Goal: Task Accomplishment & Management: Use online tool/utility

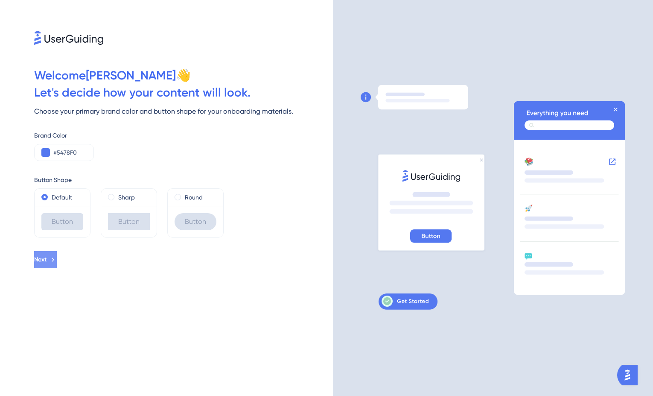
click at [47, 259] on span "Next" at bounding box center [40, 260] width 12 height 10
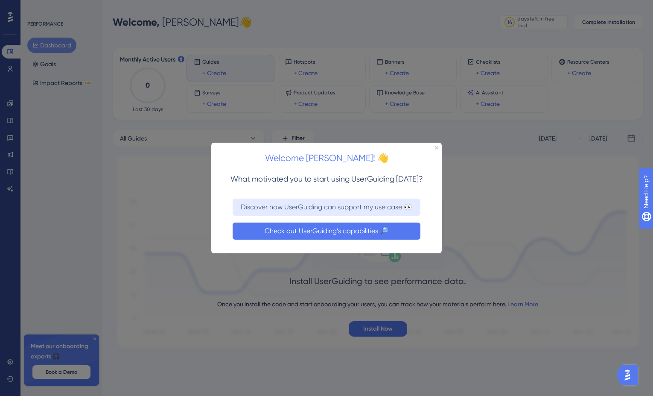
click at [277, 231] on button "Check out UserGuiding’s capabilities 🔎" at bounding box center [327, 230] width 188 height 17
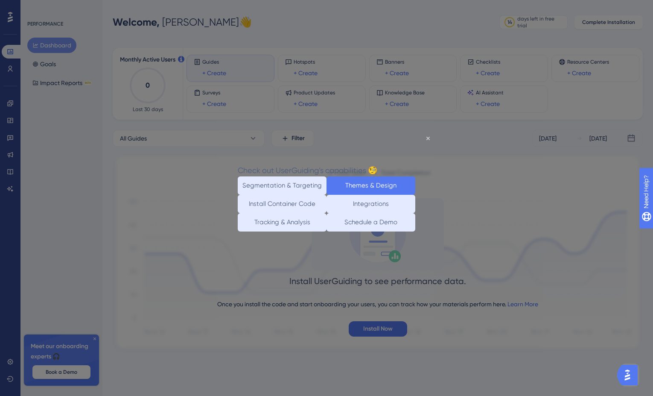
click at [346, 191] on button "Themes & Design" at bounding box center [371, 185] width 89 height 18
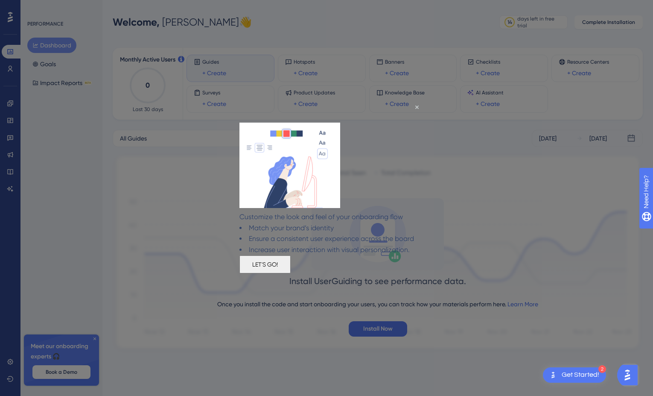
click at [291, 273] on button "LET'S GO!" at bounding box center [265, 264] width 51 height 18
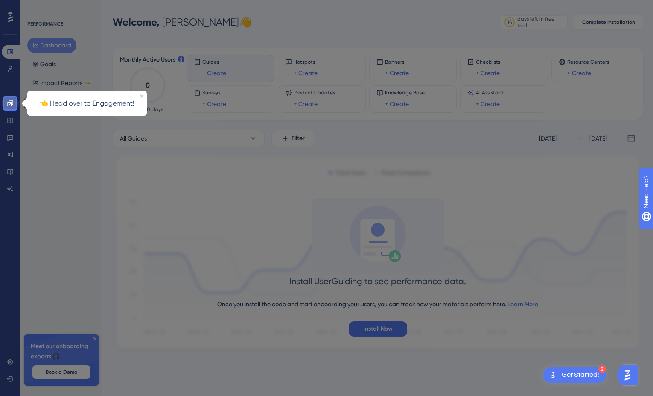
click at [8, 102] on icon at bounding box center [10, 103] width 6 height 6
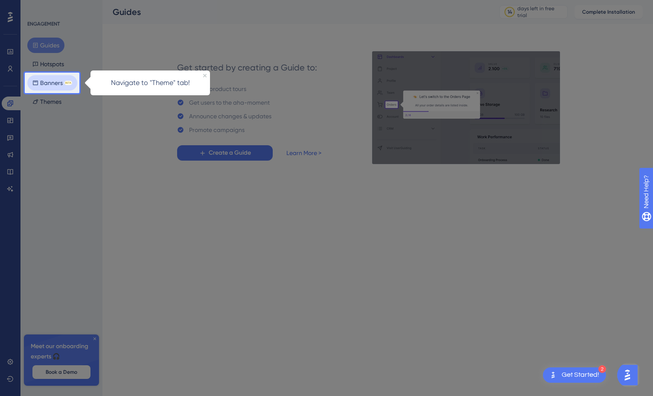
click at [63, 77] on button "Banners BETA" at bounding box center [52, 82] width 50 height 15
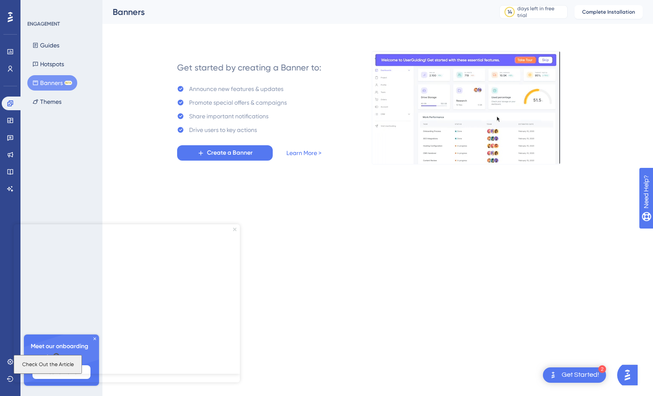
click at [236, 230] on icon "Close Preview" at bounding box center [234, 229] width 3 height 3
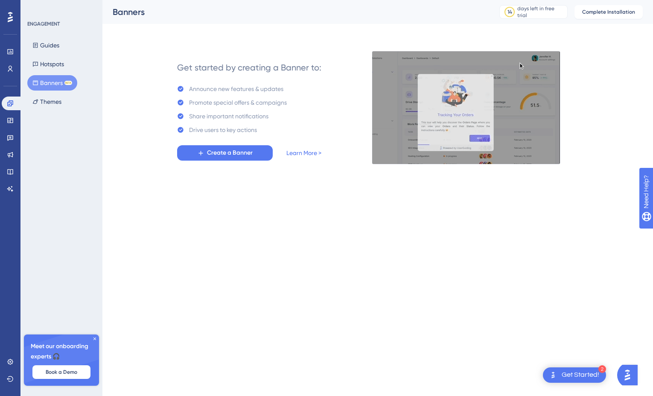
click at [95, 337] on icon at bounding box center [94, 338] width 5 height 5
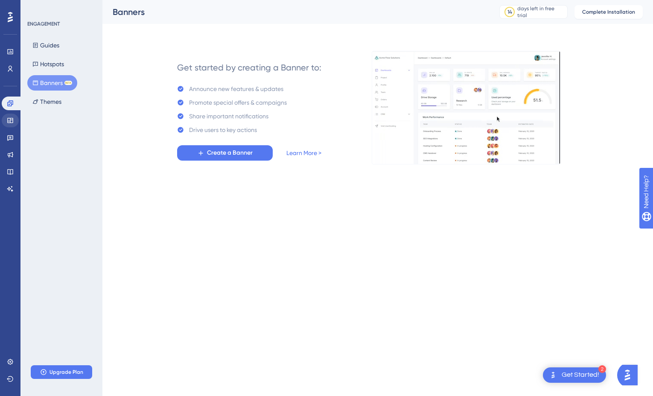
click at [12, 120] on div "✨ Save My Spot!✨" at bounding box center [327, 79] width 653 height 186
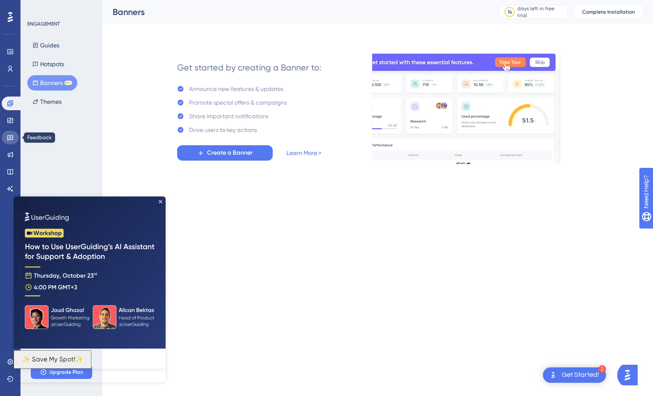
click at [9, 141] on link at bounding box center [10, 138] width 17 height 14
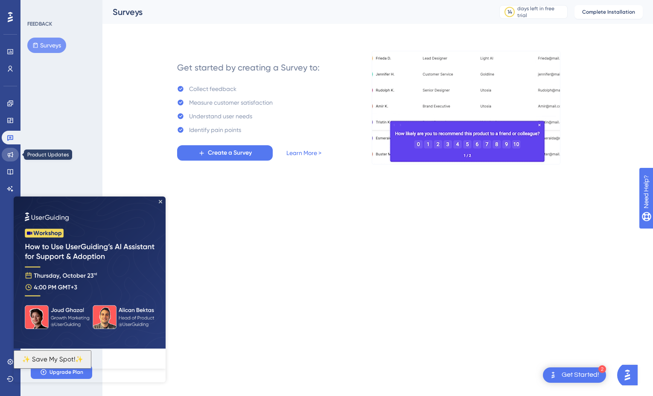
click at [12, 154] on icon at bounding box center [11, 155] width 6 height 6
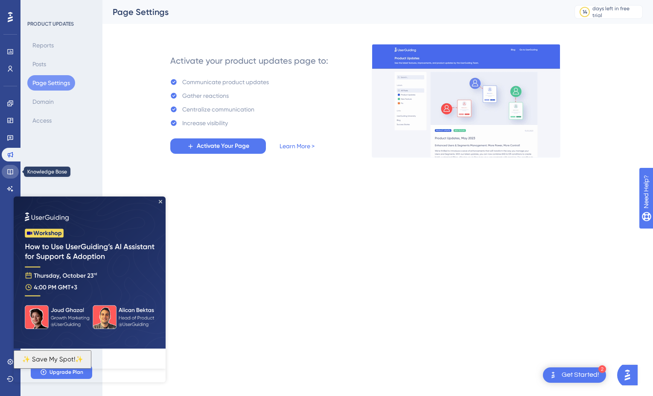
click at [12, 173] on icon at bounding box center [10, 171] width 7 height 7
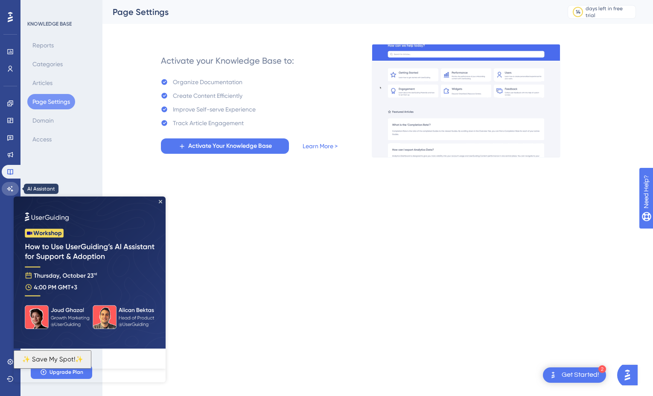
click at [13, 187] on icon at bounding box center [10, 188] width 7 height 7
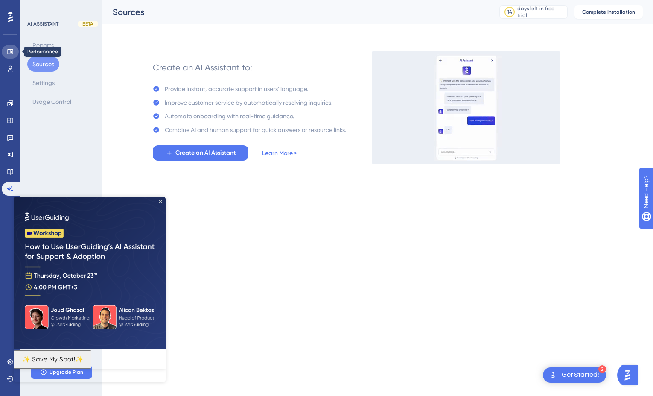
click at [12, 49] on icon at bounding box center [10, 51] width 7 height 7
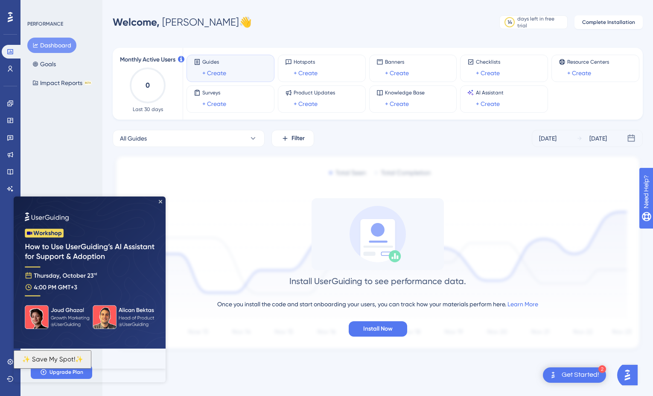
click at [161, 196] on iframe at bounding box center [90, 289] width 152 height 186
click at [161, 199] on img at bounding box center [90, 272] width 152 height 152
click at [159, 201] on icon "Close Preview" at bounding box center [160, 201] width 3 height 3
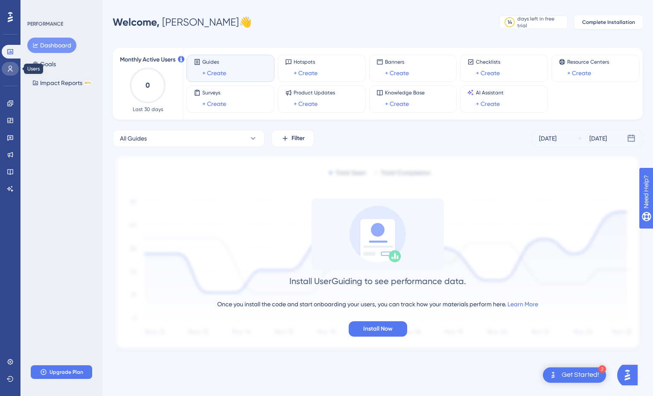
click at [9, 70] on icon at bounding box center [10, 68] width 7 height 7
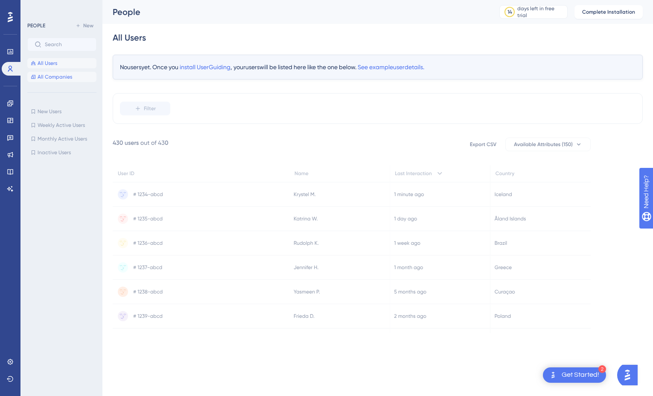
click at [52, 78] on span "All Companies" at bounding box center [55, 76] width 35 height 7
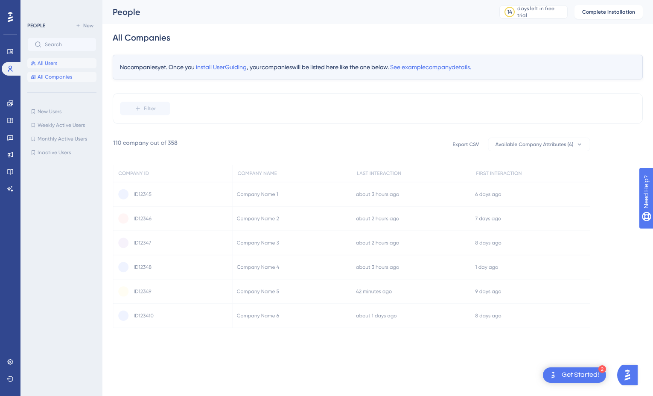
click at [57, 63] on button "All Users" at bounding box center [61, 63] width 69 height 10
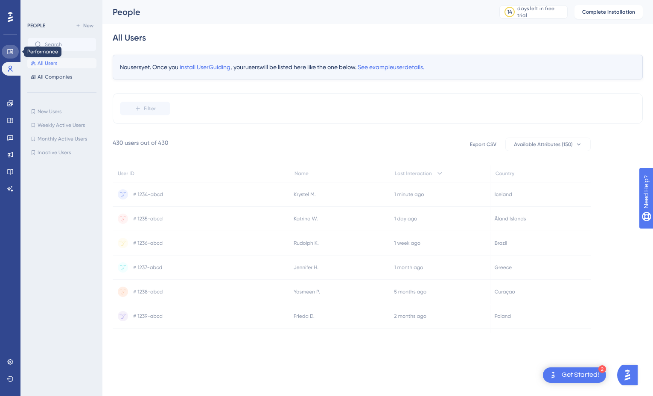
click at [13, 54] on icon at bounding box center [10, 51] width 7 height 7
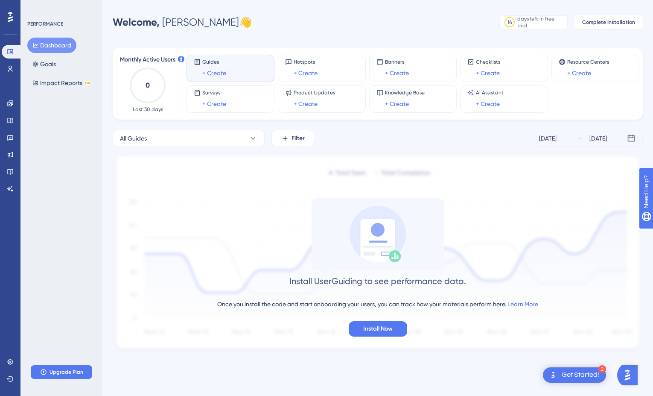
click at [58, 103] on div "PERFORMANCE Dashboard Goals Impact Reports BETA Upgrade Plan" at bounding box center [62, 198] width 82 height 396
click at [12, 109] on link at bounding box center [10, 104] width 17 height 14
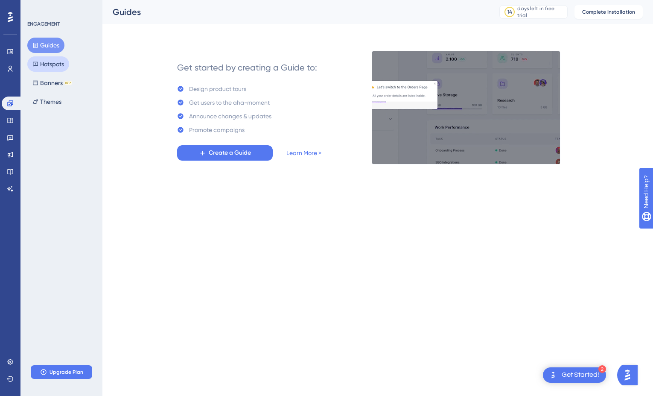
click at [61, 71] on button "Hotspots" at bounding box center [48, 63] width 42 height 15
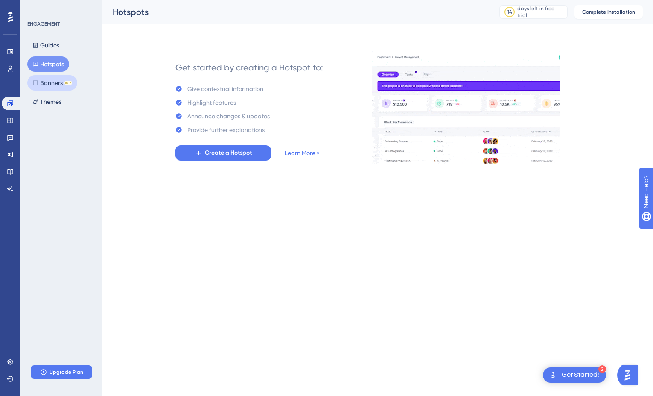
click at [54, 82] on button "Banners BETA" at bounding box center [52, 82] width 50 height 15
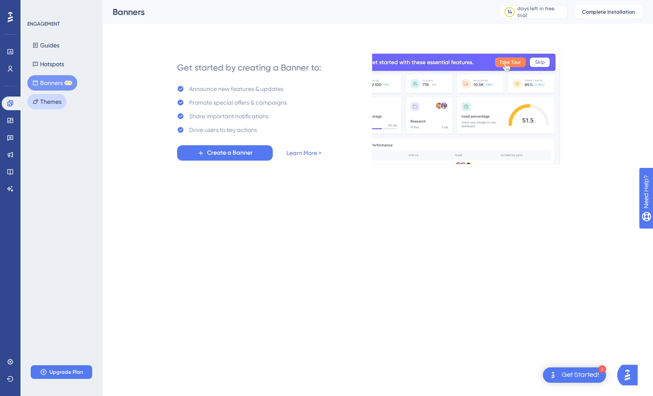
click at [51, 98] on button "Themes" at bounding box center [46, 101] width 39 height 15
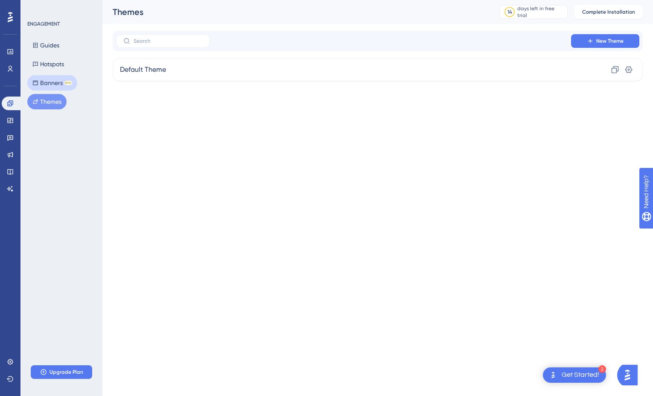
click at [53, 83] on button "Banners BETA" at bounding box center [52, 82] width 50 height 15
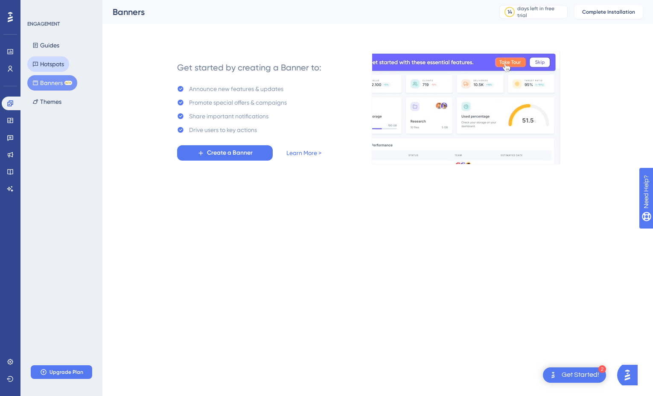
click at [53, 71] on button "Hotspots" at bounding box center [48, 63] width 42 height 15
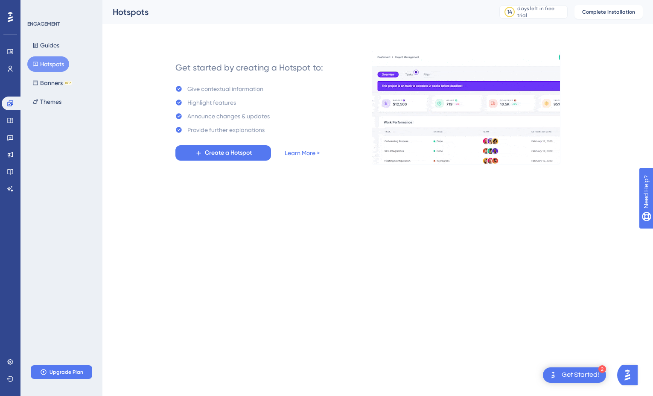
click at [50, 53] on div "Guides Hotspots Banners BETA Themes" at bounding box center [61, 74] width 69 height 72
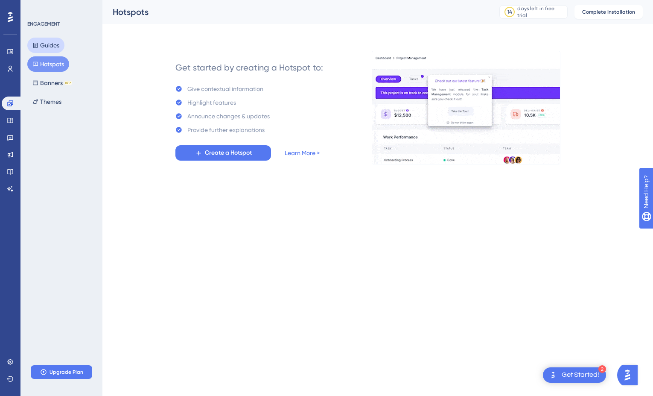
click at [50, 45] on button "Guides" at bounding box center [45, 45] width 37 height 15
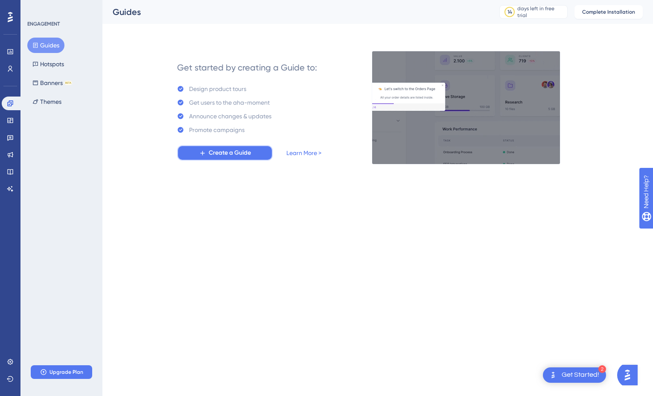
click at [190, 152] on button "Create a Guide" at bounding box center [225, 152] width 96 height 15
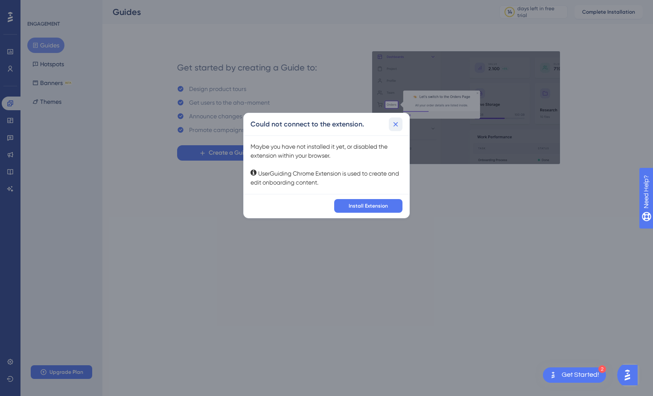
click at [397, 124] on icon at bounding box center [396, 124] width 9 height 9
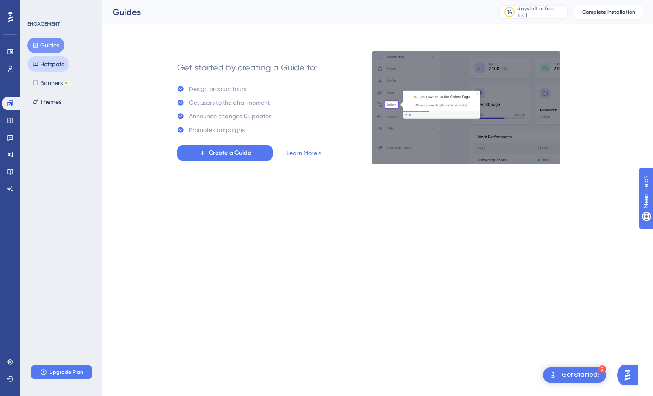
click at [57, 65] on button "Hotspots" at bounding box center [48, 63] width 42 height 15
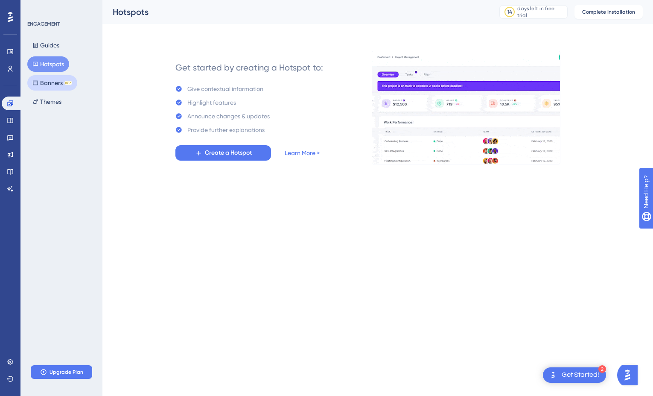
click at [55, 83] on button "Banners BETA" at bounding box center [52, 82] width 50 height 15
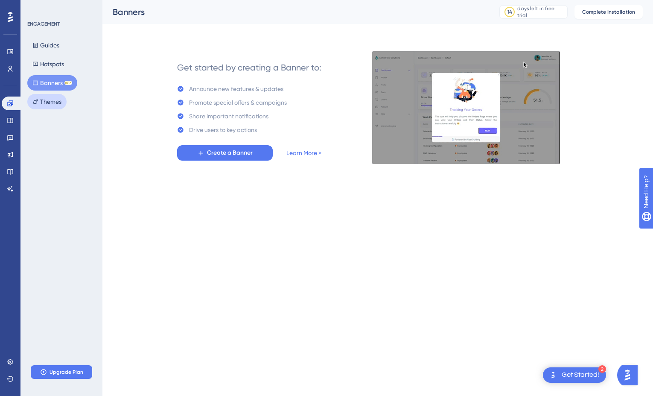
click at [43, 100] on button "Themes" at bounding box center [46, 101] width 39 height 15
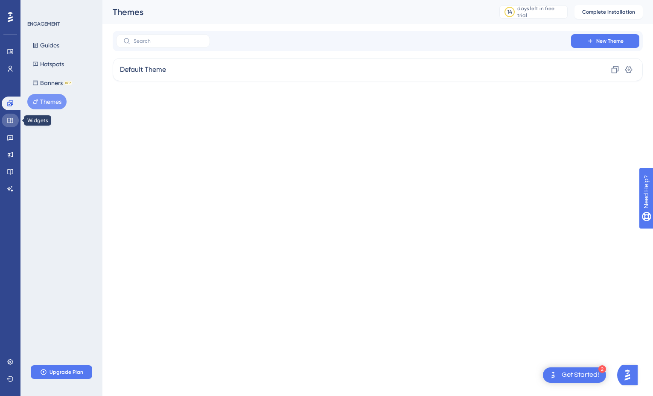
click at [15, 126] on link at bounding box center [10, 121] width 17 height 14
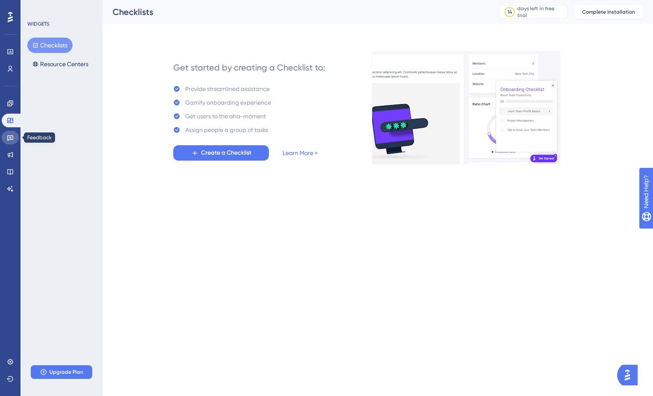
click at [10, 140] on icon at bounding box center [10, 137] width 7 height 7
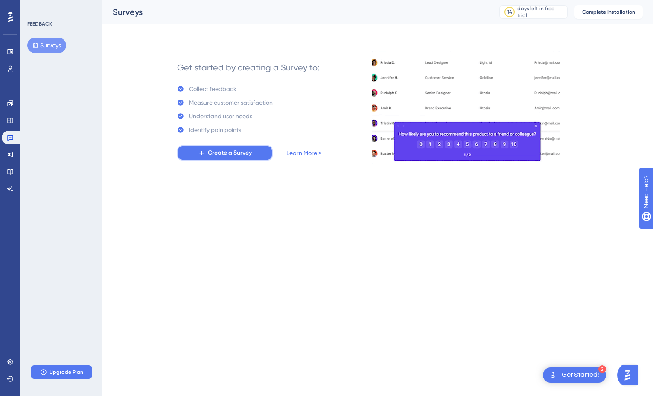
click at [203, 158] on button "Create a Survey" at bounding box center [225, 152] width 96 height 15
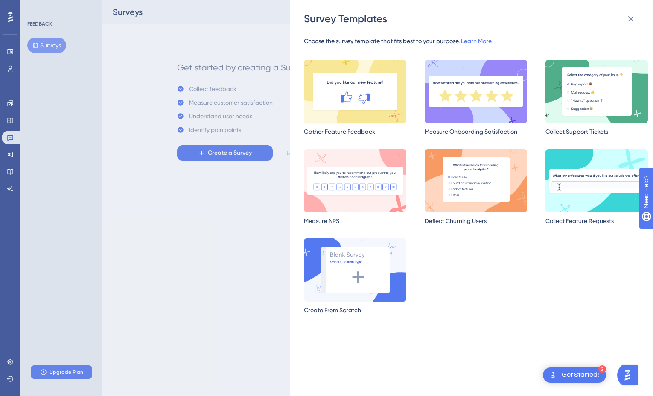
click at [358, 111] on img at bounding box center [355, 91] width 103 height 63
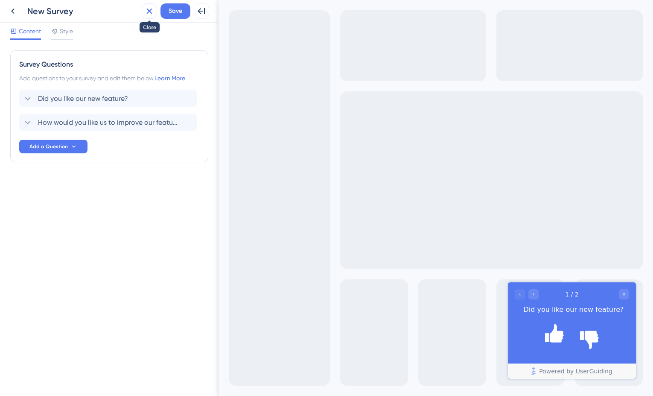
click at [145, 13] on icon at bounding box center [149, 11] width 10 height 10
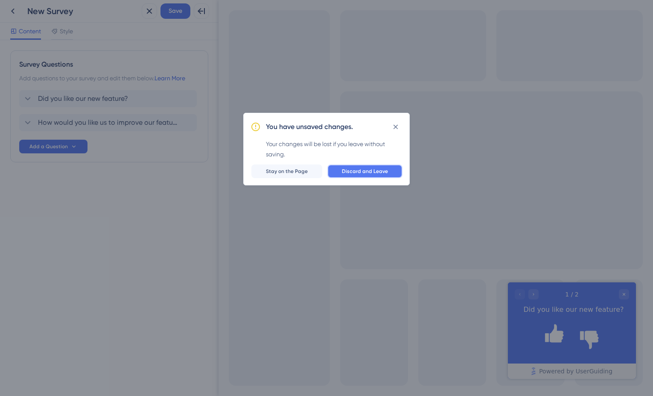
click at [377, 168] on span "Discard and Leave" at bounding box center [365, 171] width 46 height 7
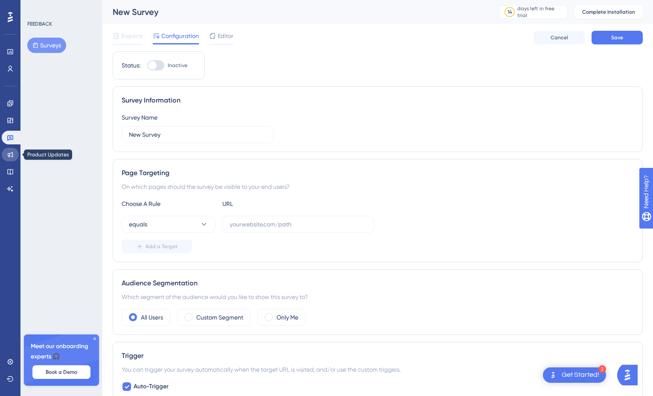
click at [12, 156] on icon at bounding box center [11, 155] width 6 height 6
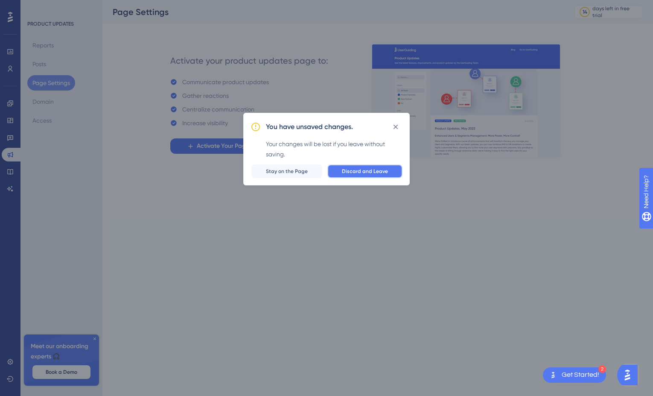
click at [350, 175] on button "Discard and Leave" at bounding box center [365, 171] width 75 height 14
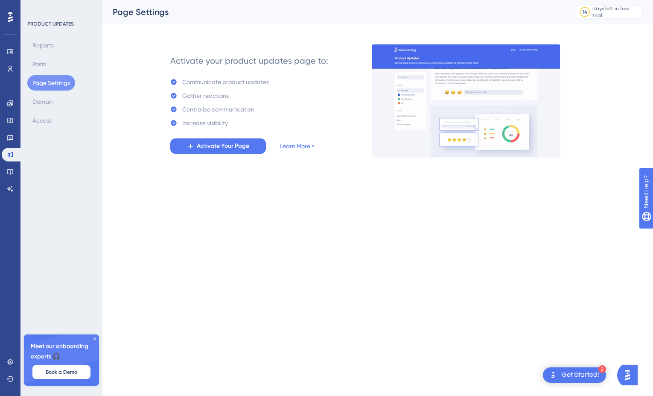
click at [19, 167] on div "Performance Users Engagement Widgets Feedback Product Updates Knowledge Base AI…" at bounding box center [10, 198] width 21 height 396
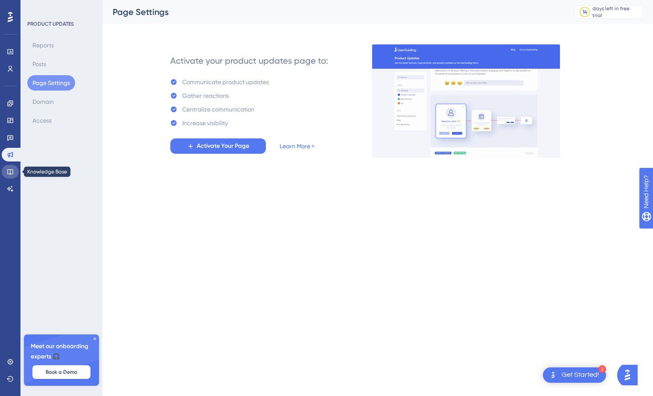
click at [15, 170] on link at bounding box center [10, 172] width 17 height 14
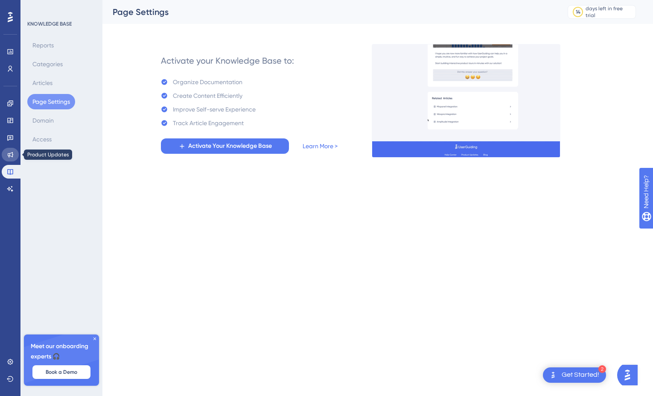
click at [15, 151] on link at bounding box center [10, 155] width 17 height 14
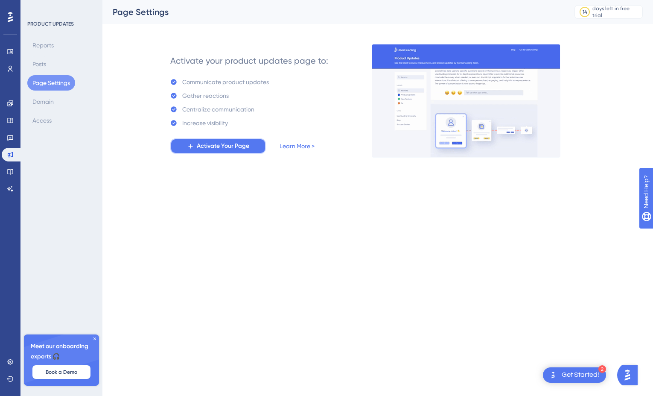
click at [202, 144] on span "Activate Your Page" at bounding box center [223, 146] width 53 height 10
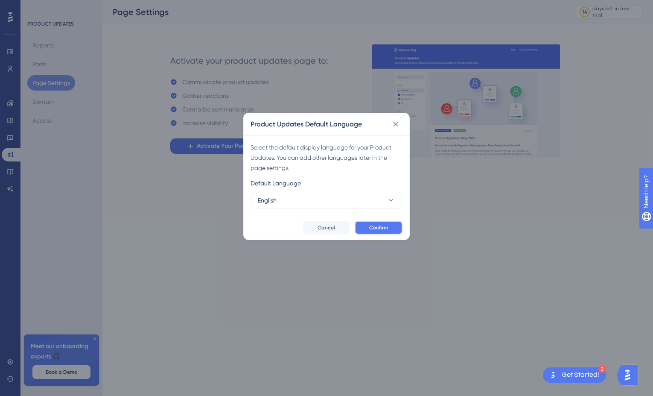
click at [365, 224] on button "Confirm" at bounding box center [379, 228] width 48 height 14
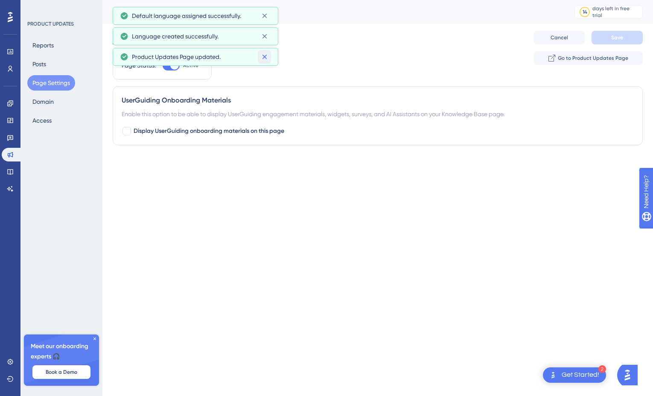
click at [264, 58] on icon at bounding box center [264, 57] width 5 height 5
click at [263, 37] on icon at bounding box center [265, 36] width 9 height 9
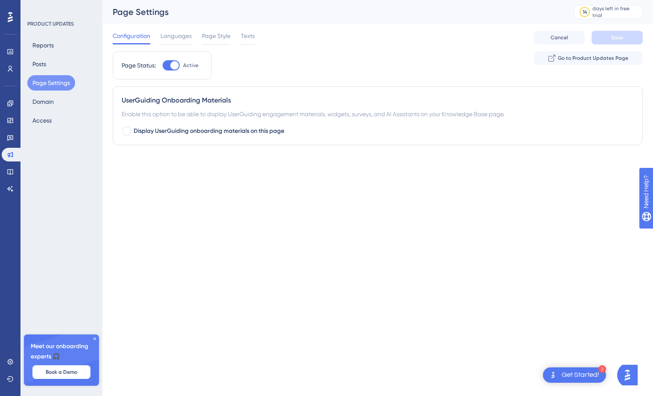
click at [263, 20] on div "Page Settings 14 days left in free trial Click to see upgrade options" at bounding box center [378, 12] width 551 height 24
click at [162, 35] on span "Languages" at bounding box center [176, 36] width 31 height 10
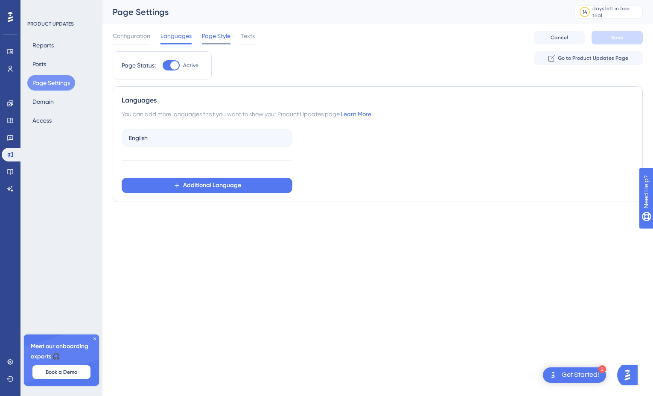
click at [207, 38] on span "Page Style" at bounding box center [216, 36] width 29 height 10
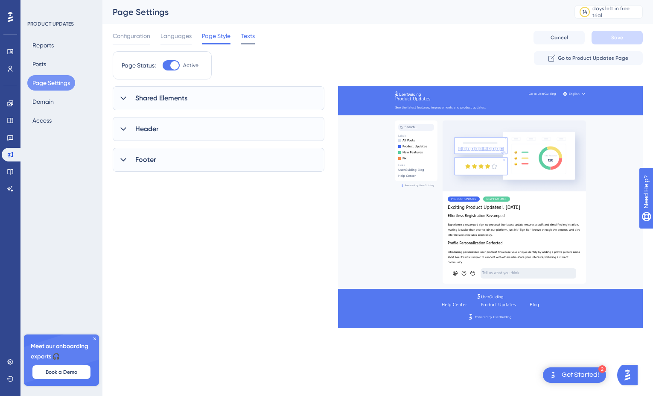
click at [243, 40] on span "Texts" at bounding box center [248, 36] width 14 height 10
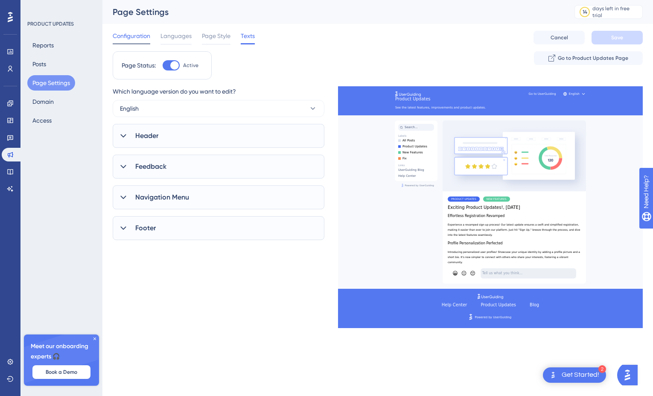
click at [136, 38] on span "Configuration" at bounding box center [132, 36] width 38 height 10
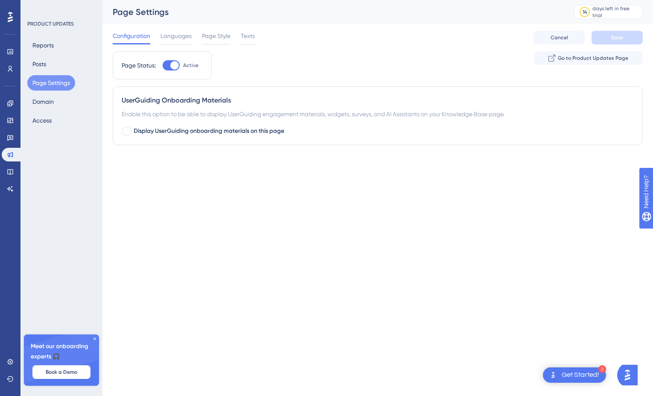
click at [563, 377] on div "Get Started!" at bounding box center [581, 374] width 38 height 9
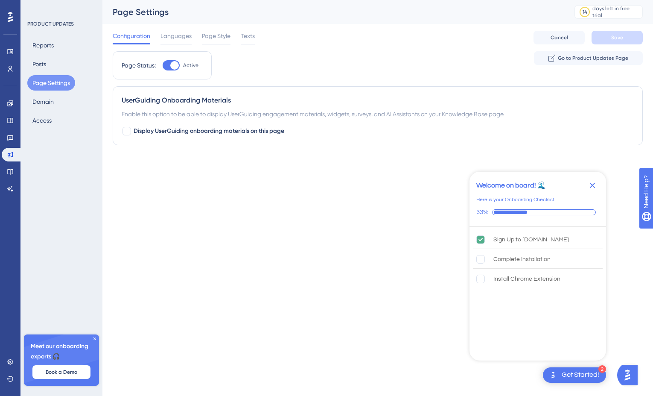
click at [598, 184] on icon "Close Checklist" at bounding box center [593, 185] width 10 height 10
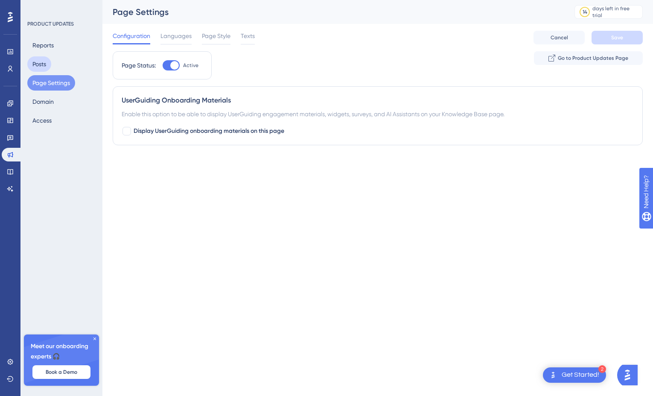
click at [48, 62] on button "Posts" at bounding box center [39, 63] width 24 height 15
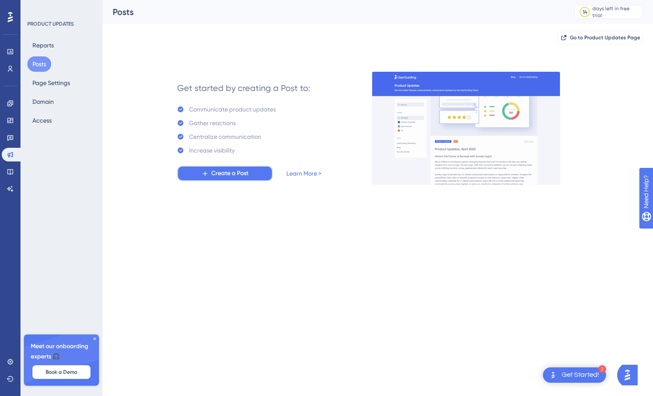
click at [234, 178] on span "Create a Post" at bounding box center [229, 173] width 37 height 10
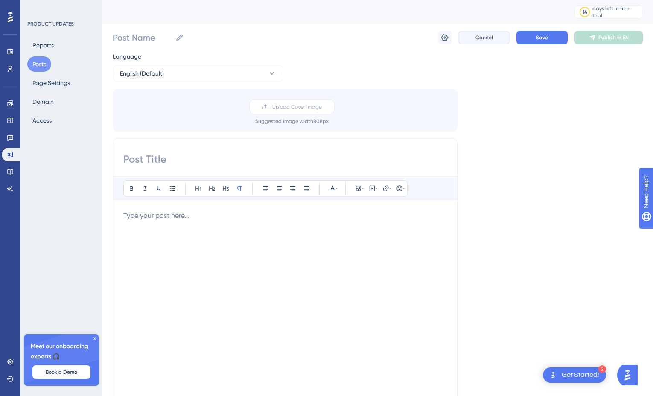
click at [478, 37] on span "Cancel" at bounding box center [485, 37] width 18 height 7
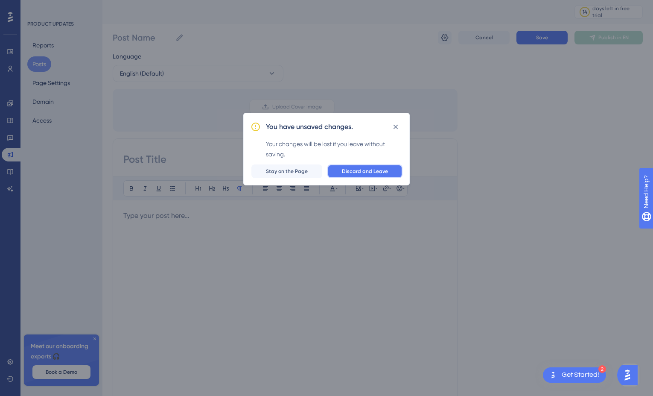
click at [350, 170] on span "Discard and Leave" at bounding box center [365, 171] width 46 height 7
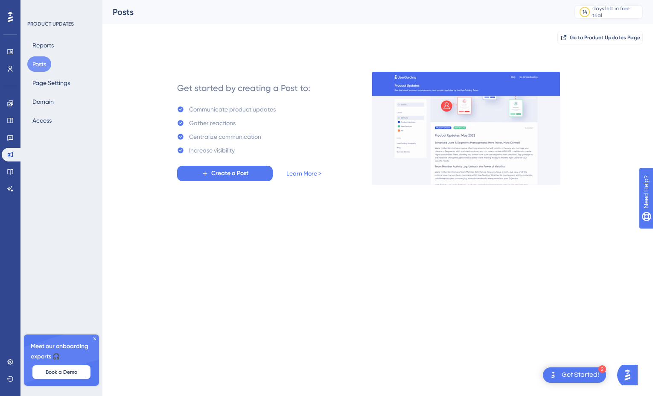
click at [37, 54] on div "Reports Posts Page Settings Domain Access" at bounding box center [61, 83] width 69 height 91
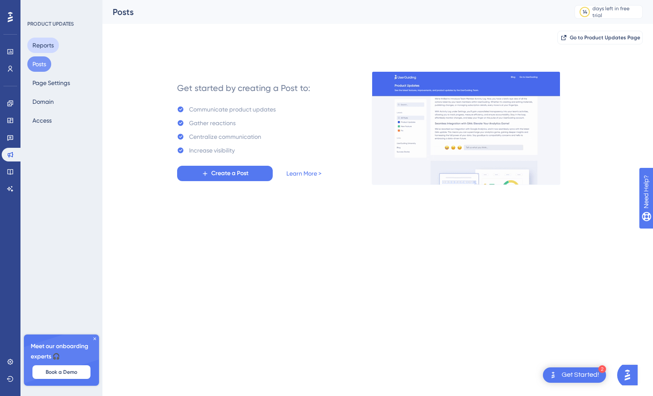
click at [39, 43] on button "Reports" at bounding box center [43, 45] width 32 height 15
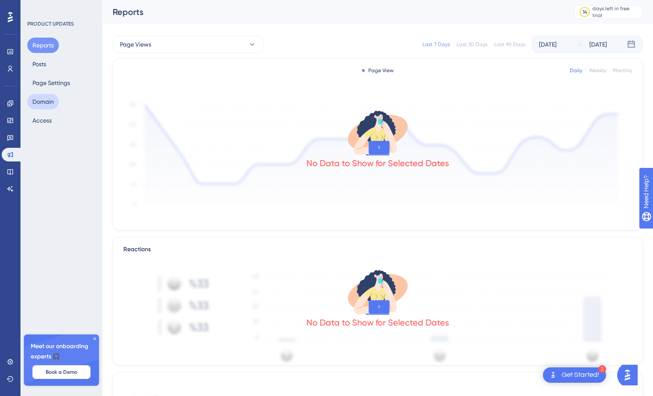
click at [39, 108] on button "Domain" at bounding box center [43, 101] width 32 height 15
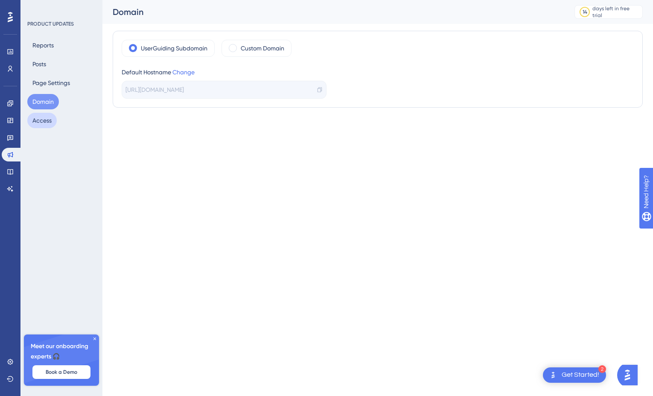
click at [40, 119] on button "Access" at bounding box center [41, 120] width 29 height 15
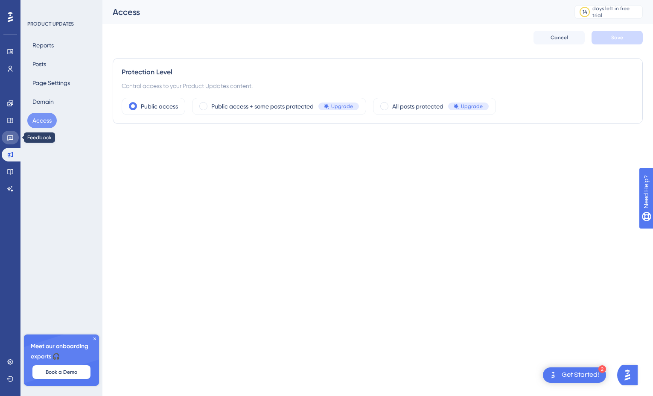
click at [10, 139] on icon at bounding box center [10, 138] width 6 height 6
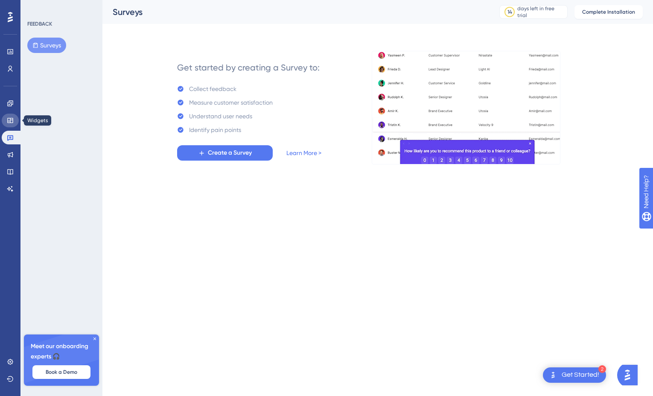
click at [11, 117] on icon at bounding box center [10, 120] width 7 height 7
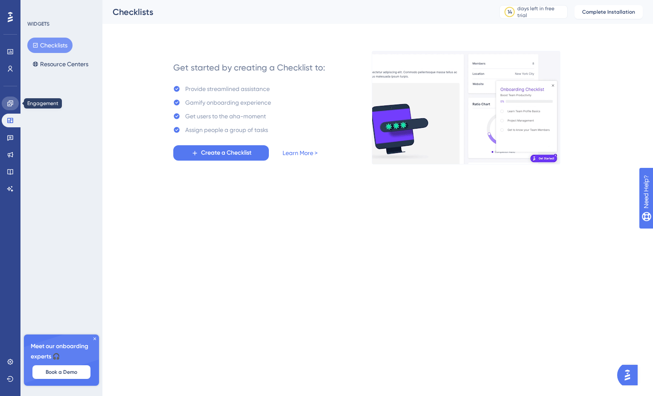
click at [9, 107] on link at bounding box center [10, 104] width 17 height 14
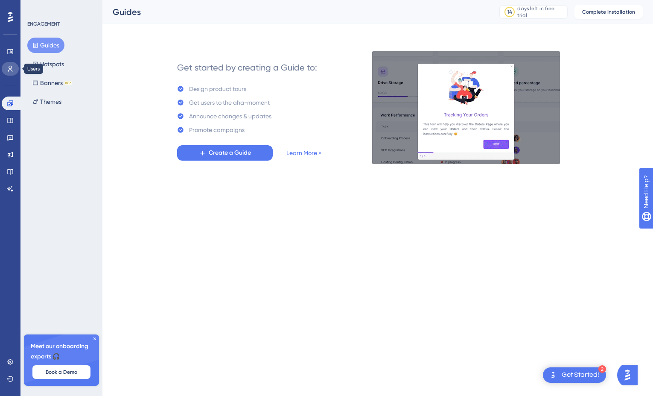
click at [9, 70] on icon at bounding box center [10, 69] width 5 height 6
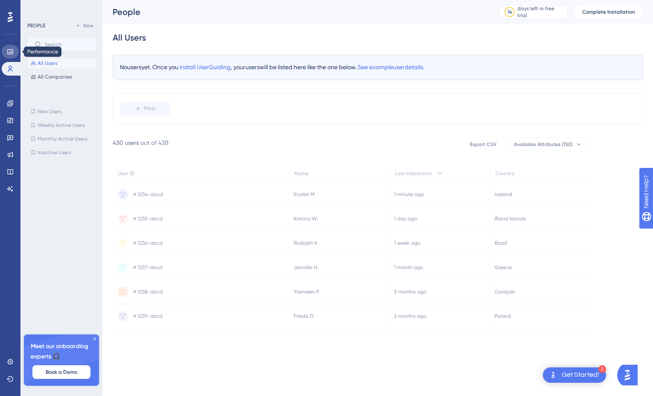
click at [6, 56] on link at bounding box center [10, 52] width 17 height 14
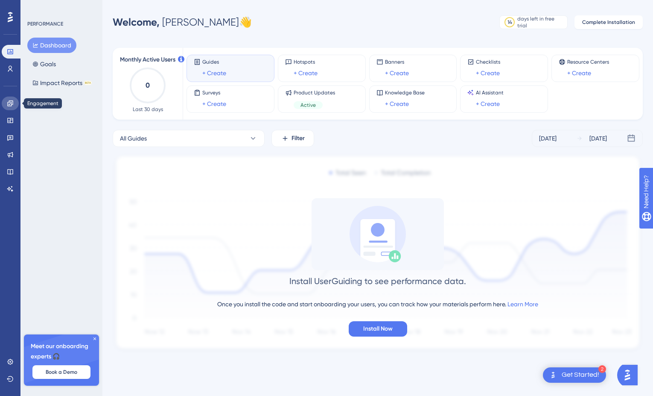
click at [13, 101] on icon at bounding box center [10, 103] width 7 height 7
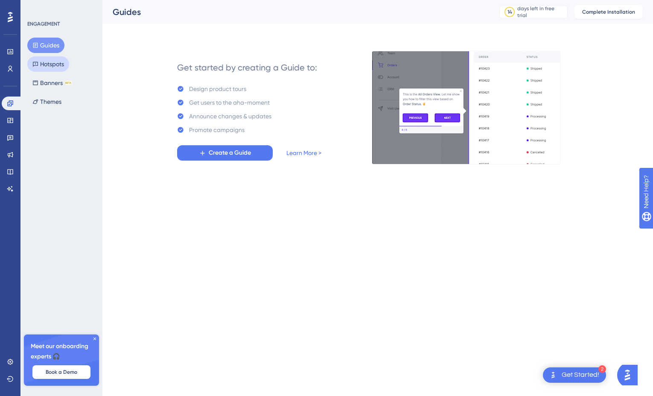
click at [63, 65] on button "Hotspots" at bounding box center [48, 63] width 42 height 15
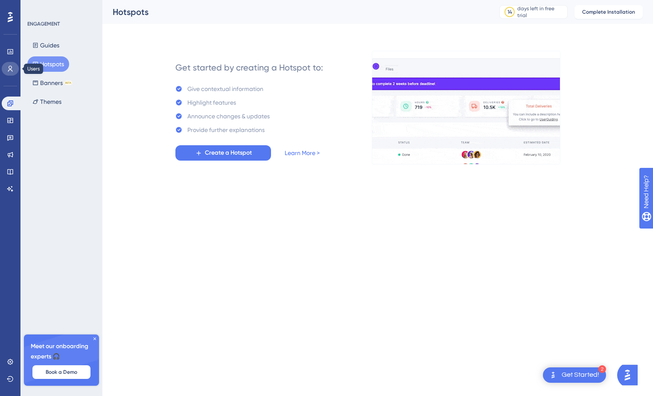
click at [16, 73] on link at bounding box center [10, 69] width 17 height 14
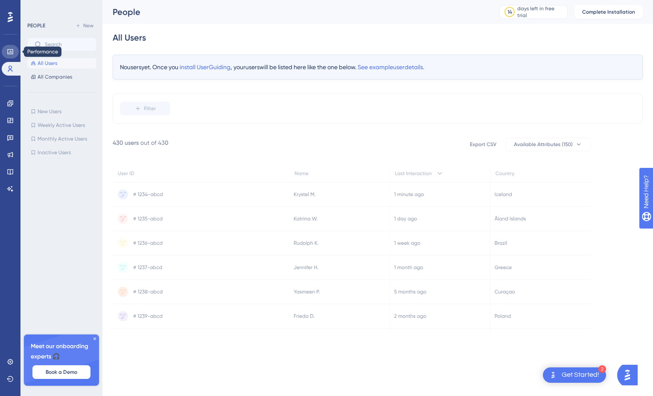
click at [12, 52] on icon at bounding box center [10, 51] width 7 height 7
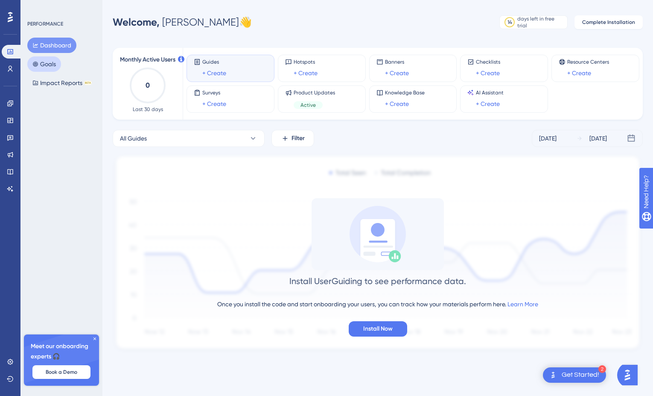
click at [42, 64] on button "Goals" at bounding box center [44, 63] width 34 height 15
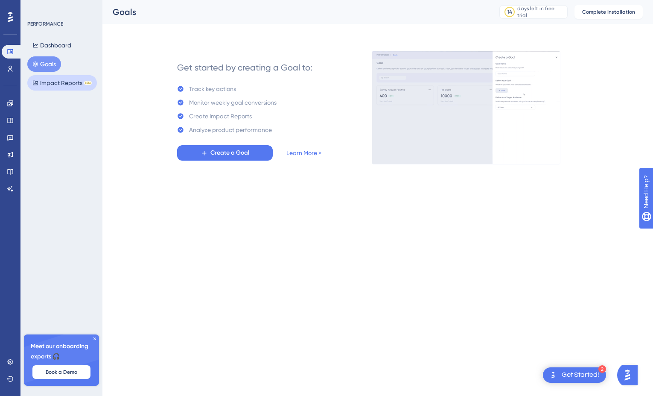
click at [44, 86] on button "Impact Reports BETA" at bounding box center [62, 82] width 70 height 15
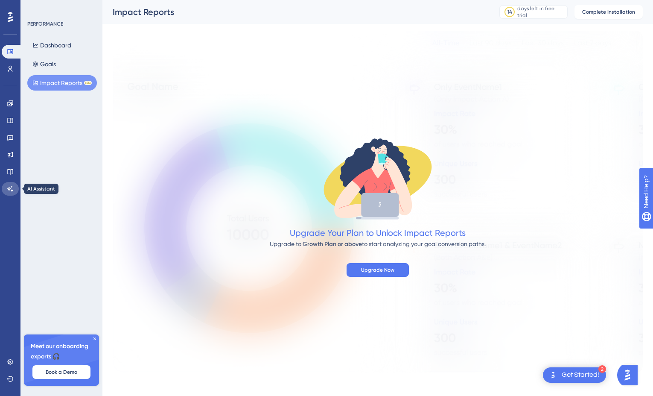
click at [9, 190] on icon at bounding box center [10, 189] width 6 height 6
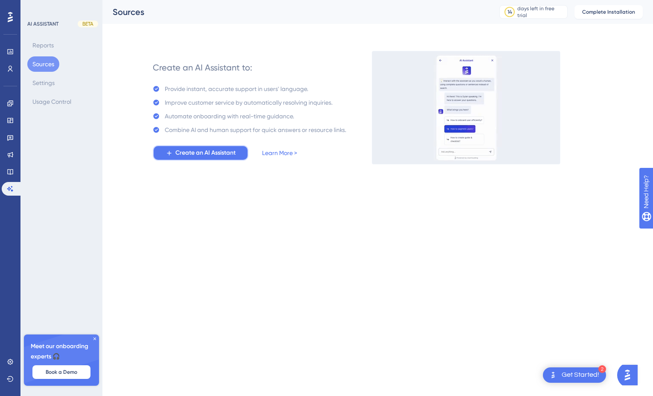
click at [160, 156] on button "Create an AI Assistant" at bounding box center [201, 152] width 96 height 15
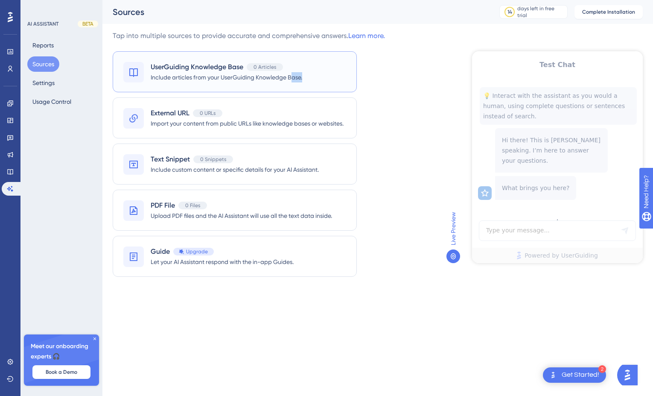
click at [291, 82] on div "UserGuiding Knowledge Base 0 Articles Include articles from your UserGuiding Kn…" at bounding box center [235, 71] width 244 height 41
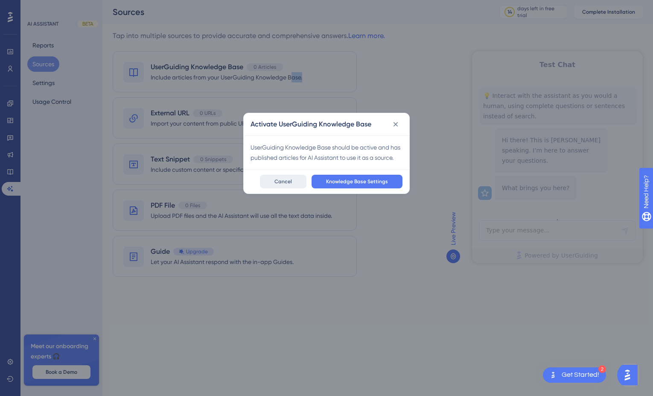
click at [275, 184] on button "Cancel" at bounding box center [283, 182] width 47 height 14
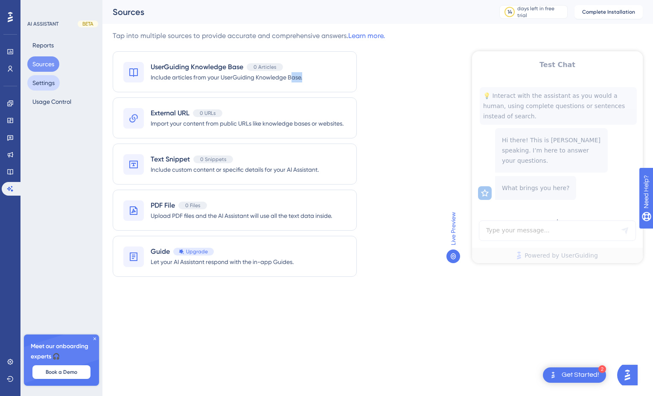
click at [51, 88] on button "Settings" at bounding box center [43, 82] width 32 height 15
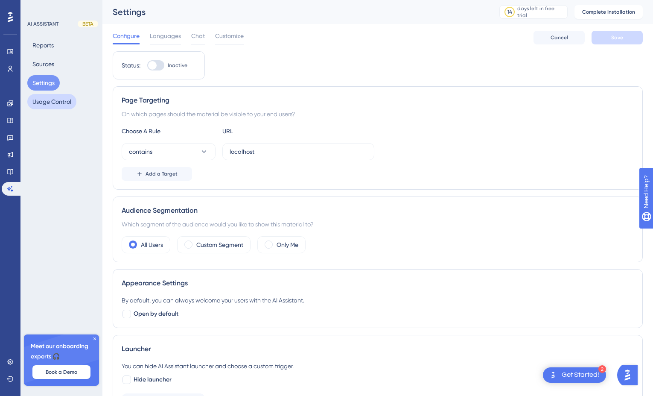
click at [56, 100] on button "Usage Control" at bounding box center [51, 101] width 49 height 15
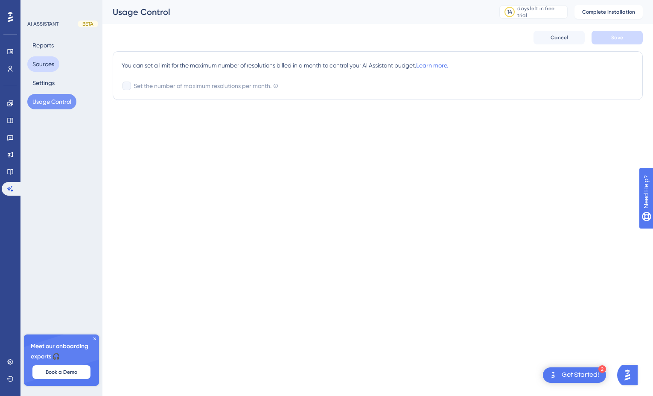
click at [47, 61] on button "Sources" at bounding box center [43, 63] width 32 height 15
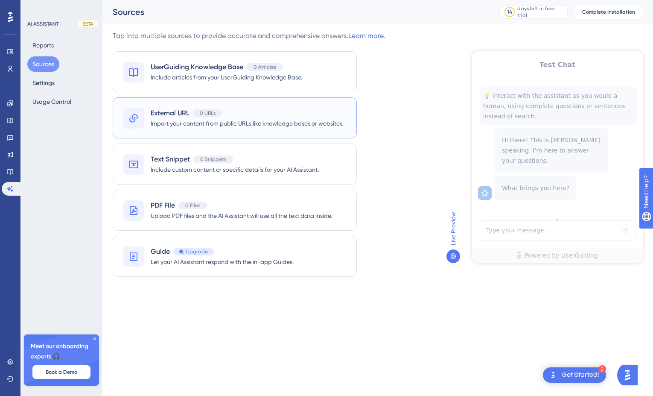
click at [213, 106] on div "External URL 0 URLs Import your content from public URLs like knowledge bases o…" at bounding box center [235, 117] width 244 height 41
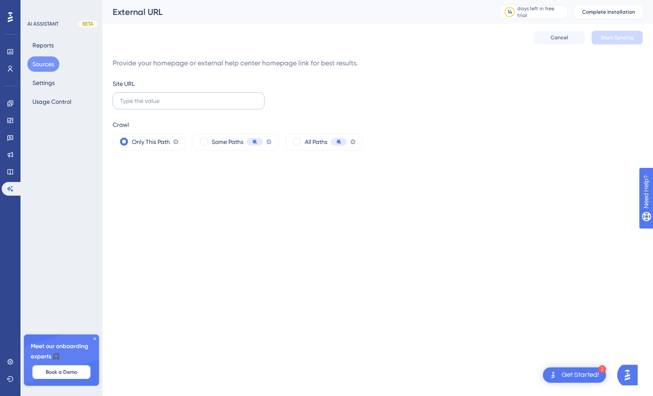
click at [228, 106] on label at bounding box center [189, 100] width 152 height 17
click at [228, 105] on input "text" at bounding box center [189, 100] width 138 height 9
type input "[URL][DOMAIN_NAME]"
click at [292, 178] on html "2 Get Started! Performance Users Engagement Widgets Feedback Product Updates Kn…" at bounding box center [326, 89] width 653 height 178
click at [614, 35] on span "Start Syncing" at bounding box center [617, 37] width 33 height 7
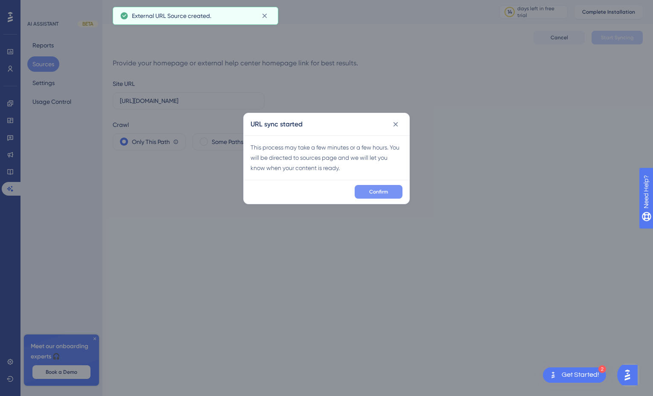
click at [374, 190] on span "Confirm" at bounding box center [378, 191] width 19 height 7
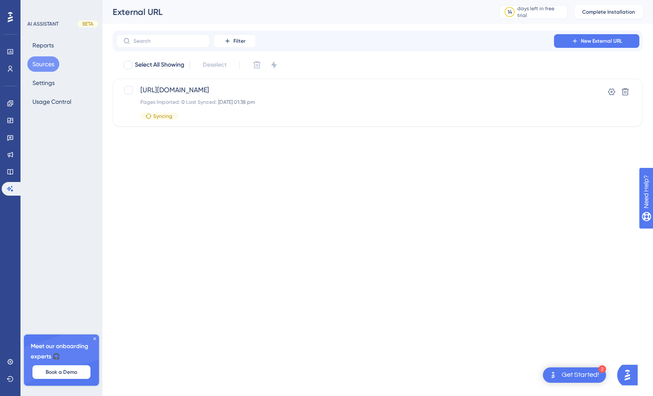
click at [325, 154] on html "2 Get Started! Performance Users Engagement Widgets Feedback Product Updates Kn…" at bounding box center [326, 77] width 653 height 154
click at [356, 146] on html "2 Get Started! Performance Users Engagement Widgets Feedback Product Updates Kn…" at bounding box center [326, 77] width 653 height 154
click at [431, 138] on div "Performance Users Engagement Widgets Feedback Product Updates Knowledge Base AI…" at bounding box center [378, 70] width 551 height 140
click at [519, 154] on html "2 Get Started! Performance Users Engagement Widgets Feedback Product Updates Kn…" at bounding box center [326, 77] width 653 height 154
click at [573, 367] on div "2 Get Started!" at bounding box center [574, 374] width 63 height 15
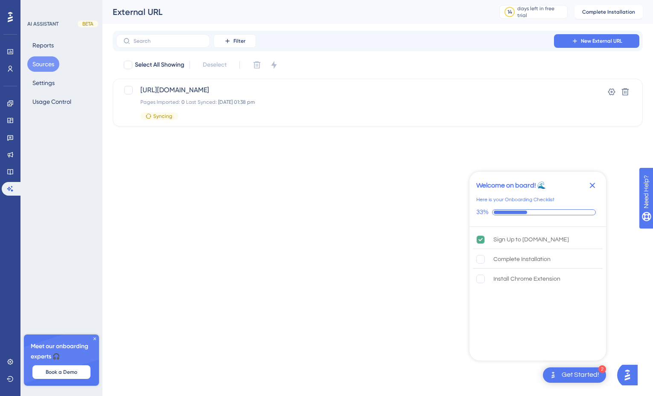
click at [628, 380] on img "Open AI Assistant Launcher" at bounding box center [627, 374] width 15 height 15
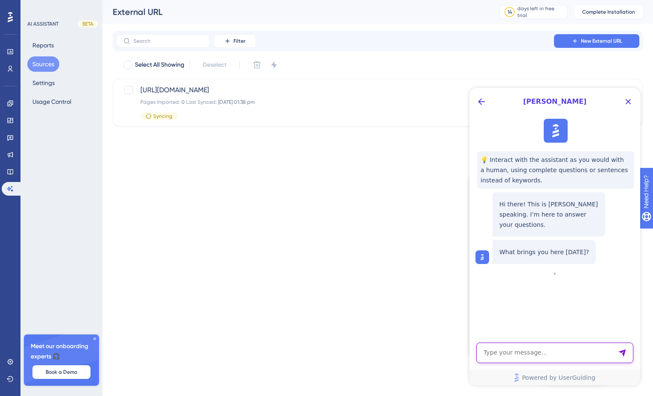
click at [577, 348] on textarea "AI Assistant Text Input" at bounding box center [555, 353] width 157 height 21
type textarea "hi"
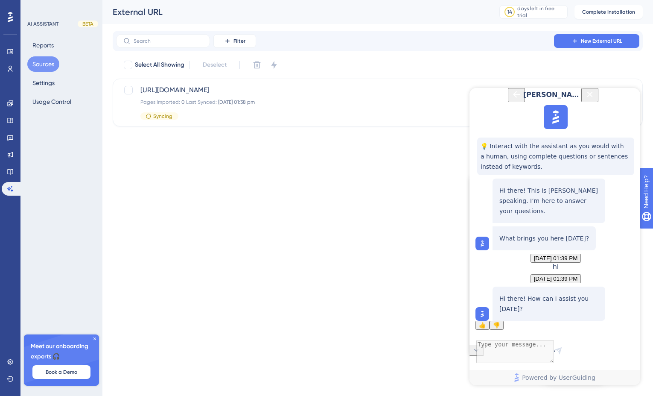
scroll to position [44, 0]
click at [545, 337] on div "[PERSON_NAME] 💡 Interact with the assistant as you would with a human, using co…" at bounding box center [555, 236] width 171 height 297
click at [535, 348] on textarea "AI Assistant Text Input" at bounding box center [555, 353] width 157 height 21
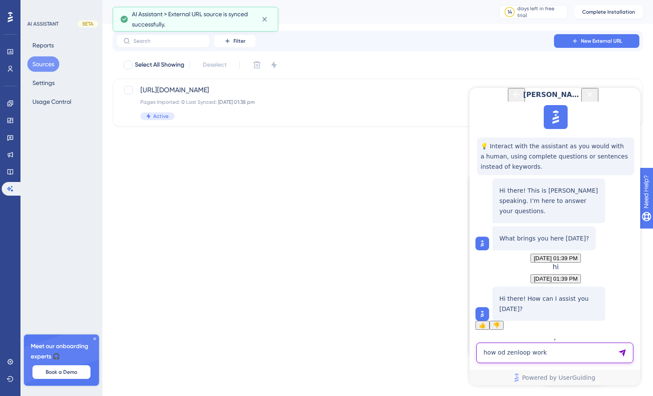
type textarea "how od zenloop work"
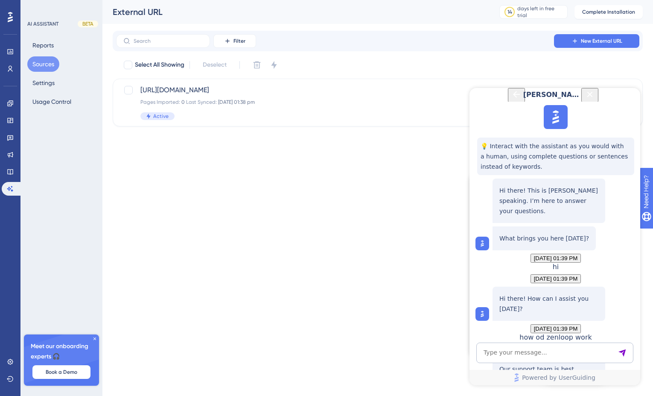
scroll to position [172, 0]
click at [595, 100] on icon "Close Button" at bounding box center [590, 94] width 10 height 10
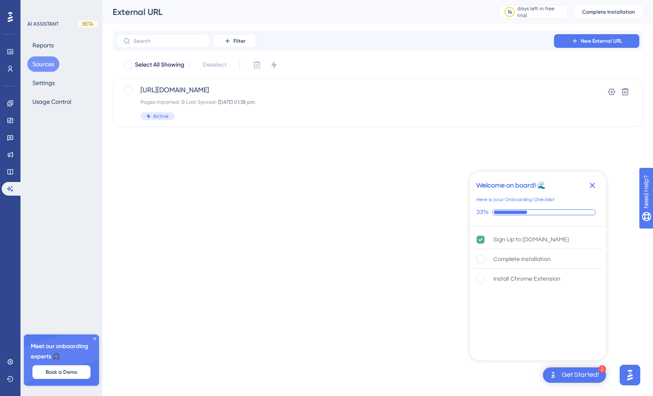
scroll to position [0, 0]
click at [561, 154] on html "2 Get Started! Welcome on board! 🌊 Here is your Onboarding Checklist 33% Sign U…" at bounding box center [326, 77] width 653 height 154
click at [55, 45] on button "Reports" at bounding box center [43, 45] width 32 height 15
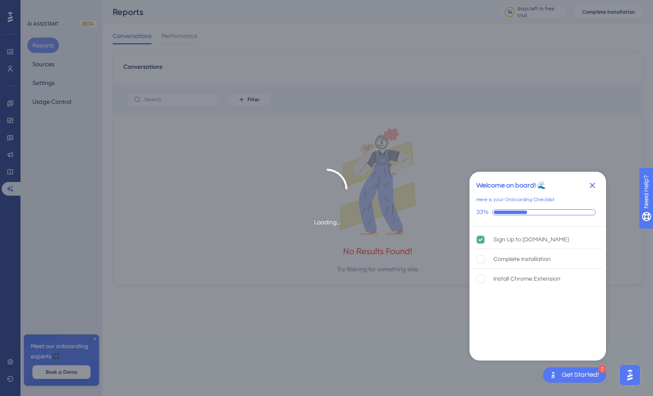
click at [53, 21] on div "AI ASSISTANT" at bounding box center [42, 24] width 31 height 7
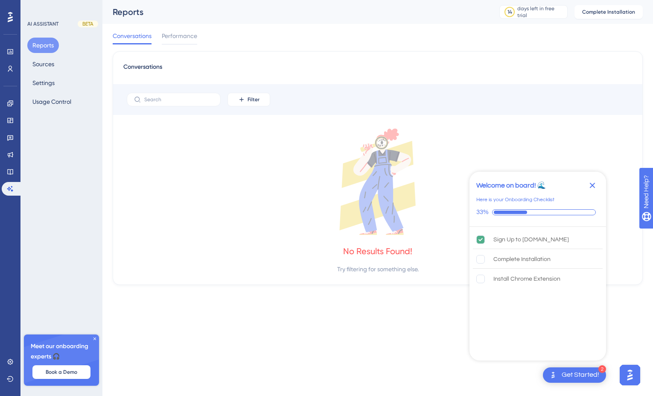
click at [592, 185] on icon "Close Checklist" at bounding box center [593, 186] width 6 height 6
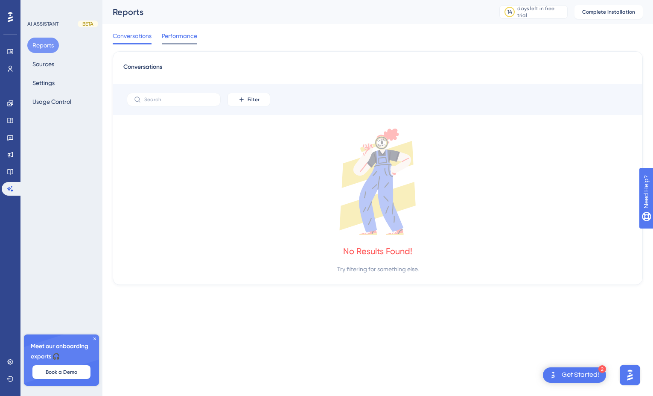
click at [194, 42] on div "Performance" at bounding box center [179, 38] width 35 height 14
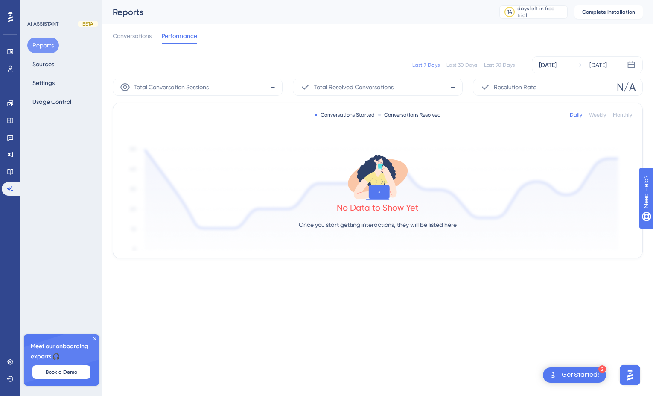
click at [45, 21] on div "AI ASSISTANT" at bounding box center [42, 24] width 31 height 7
click at [205, 218] on div "No Data to Show for Selected Dates" at bounding box center [377, 194] width 509 height 114
click at [61, 64] on div "Reports Sources Settings Usage Control" at bounding box center [61, 74] width 69 height 72
click at [344, 175] on icon at bounding box center [378, 176] width 68 height 49
click at [134, 36] on span "Conversations" at bounding box center [132, 36] width 39 height 10
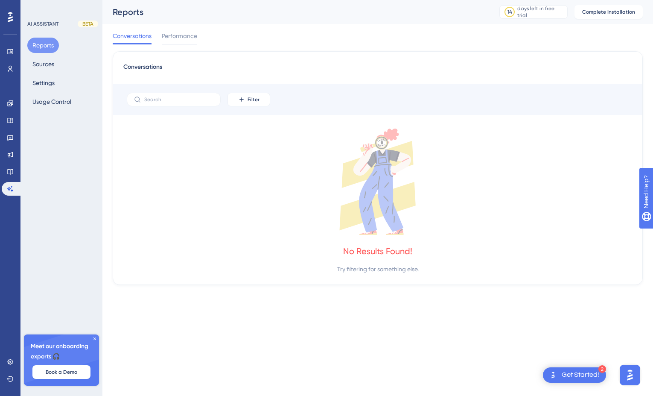
click at [73, 64] on div "Reports Sources Settings Usage Control" at bounding box center [61, 74] width 69 height 72
click at [49, 63] on button "Sources" at bounding box center [43, 63] width 32 height 15
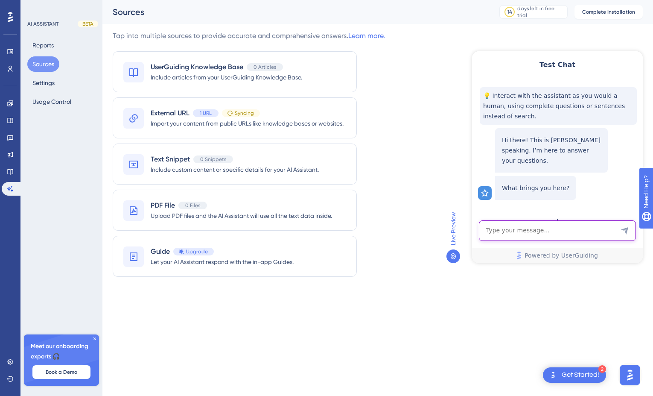
click at [513, 231] on textarea "AI Assistant Text Input" at bounding box center [557, 230] width 157 height 21
type textarea "h"
type textarea "i wanna know about zenloop"
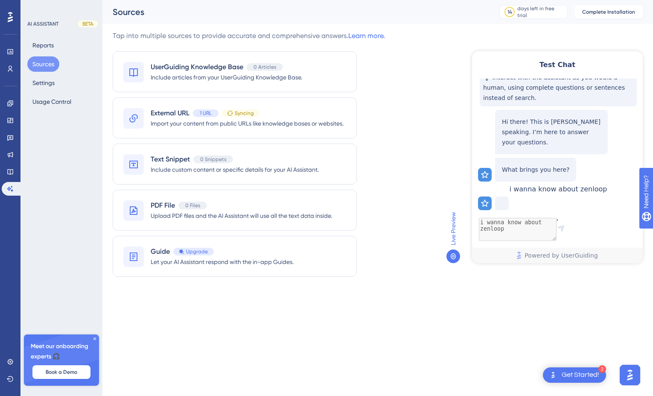
click at [94, 337] on icon at bounding box center [95, 338] width 3 height 3
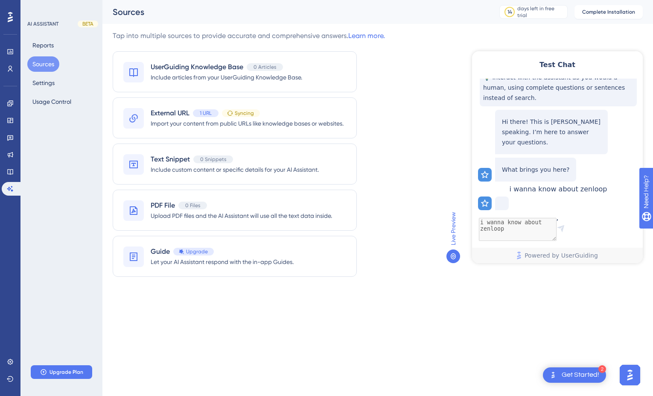
click at [281, 314] on html "2 Get Started! Performance Users Engagement Widgets Feedback Product Updates Kn…" at bounding box center [326, 157] width 653 height 314
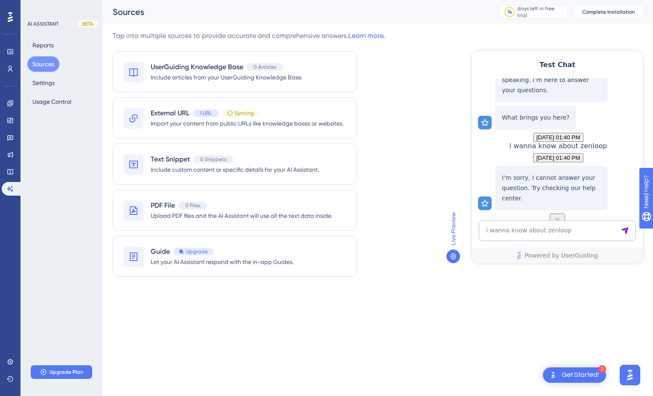
scroll to position [96, 0]
click at [232, 124] on span "Import your content from public URLs like knowledge bases or websites." at bounding box center [247, 123] width 193 height 10
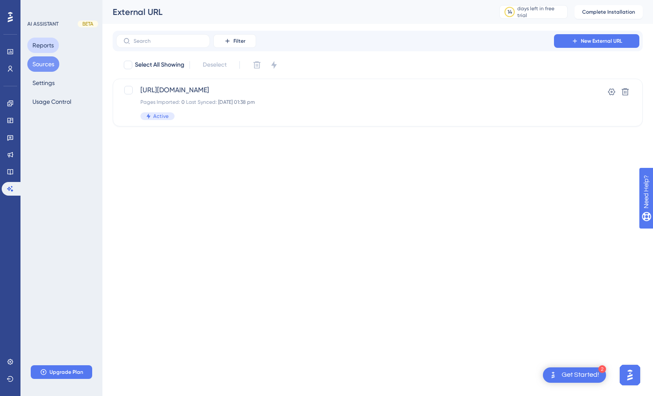
click at [49, 45] on button "Reports" at bounding box center [43, 45] width 32 height 15
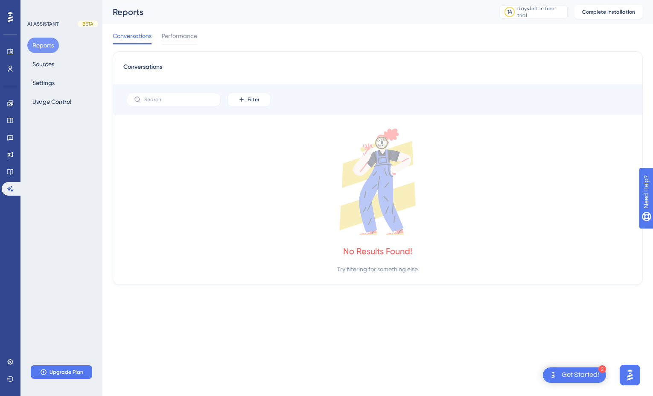
click at [169, 203] on icon at bounding box center [377, 182] width 509 height 106
click at [65, 59] on div "Reports Sources Settings Usage Control" at bounding box center [61, 74] width 69 height 72
click at [54, 59] on button "Sources" at bounding box center [43, 63] width 32 height 15
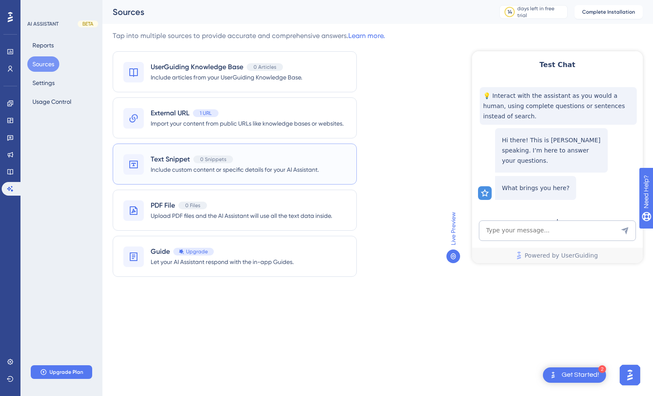
click at [260, 149] on div "Text Snippet 0 Snippets Include custom content or specific details for your AI …" at bounding box center [235, 164] width 244 height 41
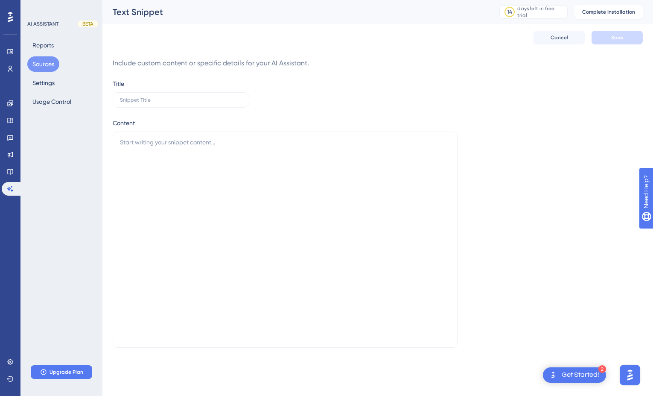
click at [78, 79] on div "Reports Sources Settings Usage Control" at bounding box center [61, 74] width 69 height 72
click at [50, 79] on button "Settings" at bounding box center [43, 82] width 32 height 15
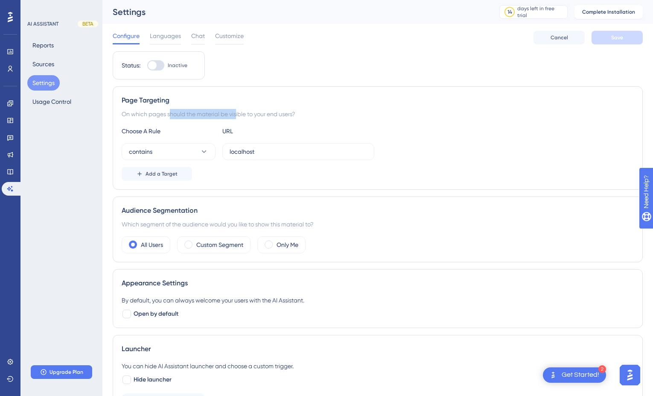
drag, startPoint x: 157, startPoint y: 113, endPoint x: 225, endPoint y: 109, distance: 68.0
click at [225, 109] on div "On which pages should the material be visible to your end users?" at bounding box center [378, 114] width 513 height 10
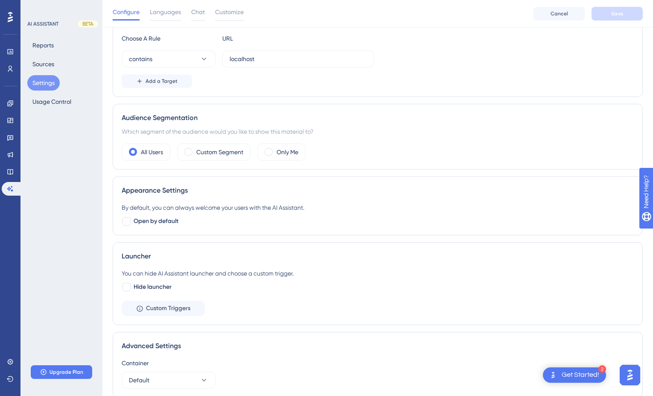
scroll to position [132, 0]
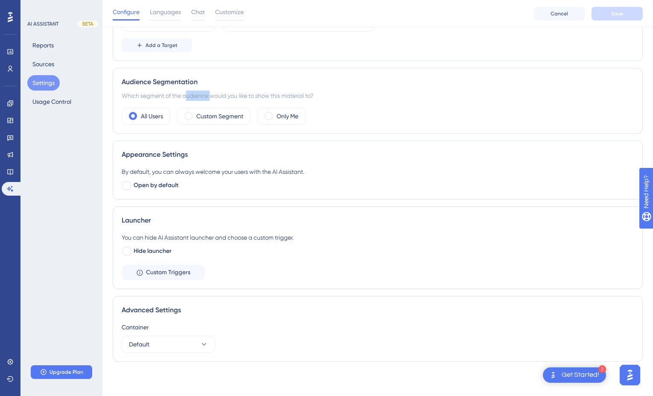
drag, startPoint x: 187, startPoint y: 97, endPoint x: 213, endPoint y: 97, distance: 26.1
click at [213, 97] on div "Which segment of the audience would you like to show this material to?" at bounding box center [378, 96] width 513 height 10
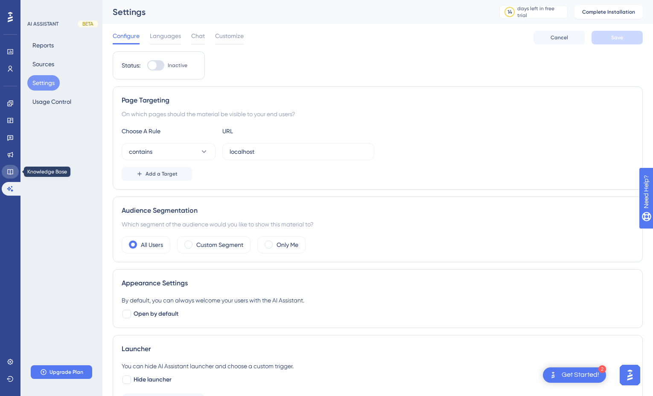
click at [9, 165] on link at bounding box center [10, 172] width 17 height 14
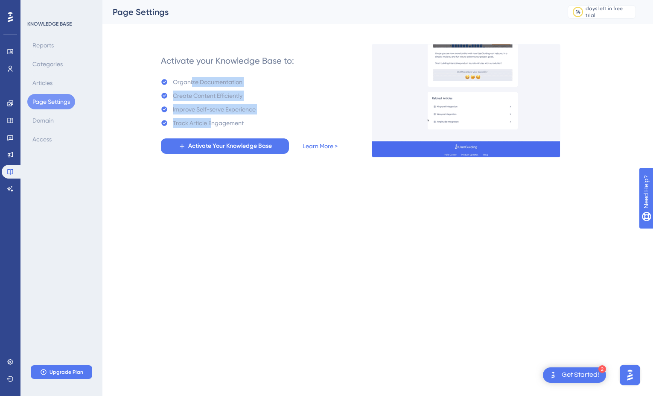
drag, startPoint x: 192, startPoint y: 80, endPoint x: 213, endPoint y: 125, distance: 49.1
click at [213, 125] on div "Organize Documentation Create Content Efficiently Improve Self-serve Experience…" at bounding box center [208, 102] width 95 height 51
click at [212, 125] on div "Track Article Engagement" at bounding box center [208, 123] width 71 height 10
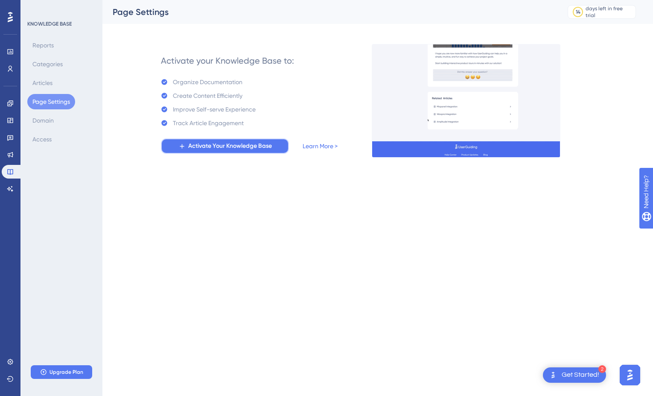
click at [214, 144] on span "Activate Your Knowledge Base" at bounding box center [230, 146] width 84 height 10
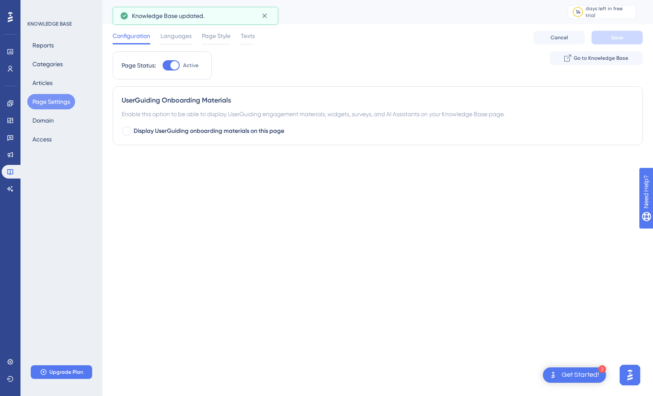
click at [276, 179] on html "2 Get Started! Performance Users Engagement Widgets Feedback Product Updates Kn…" at bounding box center [326, 89] width 653 height 179
click at [59, 82] on div "Reports Categories Articles Page Settings Domain Access" at bounding box center [61, 92] width 69 height 109
click at [46, 80] on button "Articles" at bounding box center [42, 82] width 30 height 15
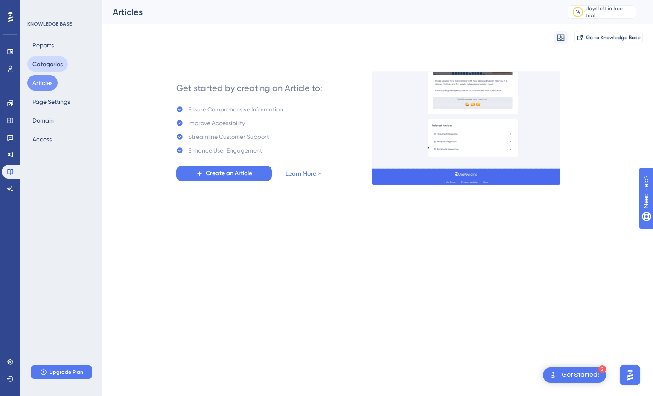
click at [45, 62] on button "Categories" at bounding box center [47, 63] width 41 height 15
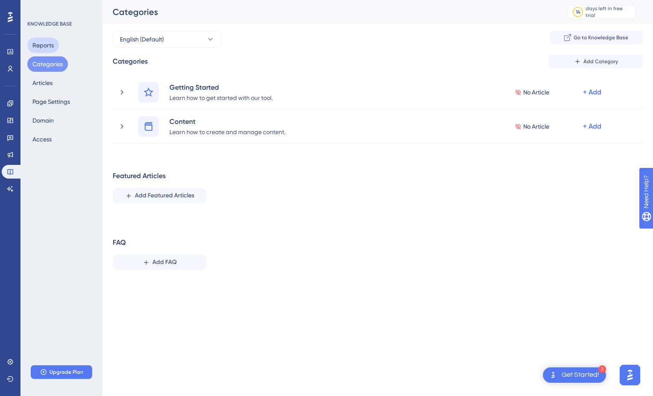
click at [44, 43] on button "Reports" at bounding box center [43, 45] width 32 height 15
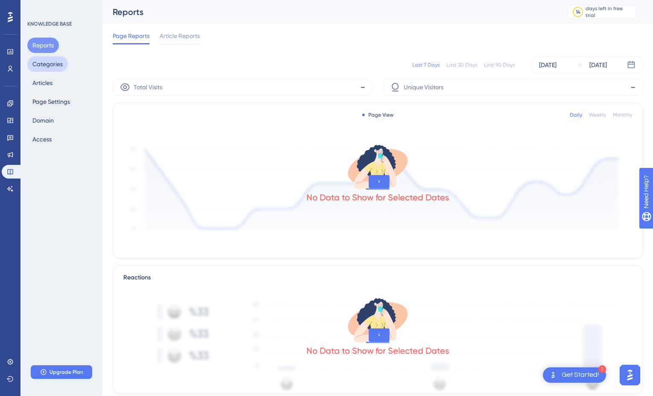
click at [44, 64] on button "Categories" at bounding box center [47, 63] width 41 height 15
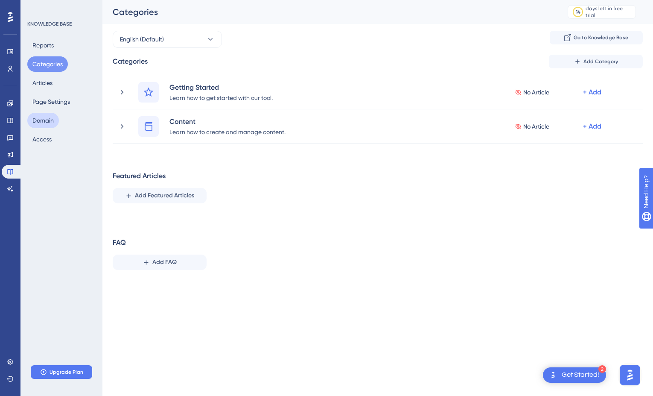
click at [53, 114] on button "Domain" at bounding box center [43, 120] width 32 height 15
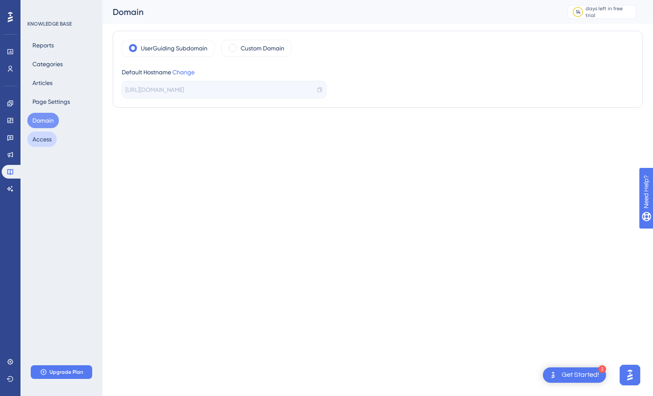
click at [47, 138] on button "Access" at bounding box center [41, 139] width 29 height 15
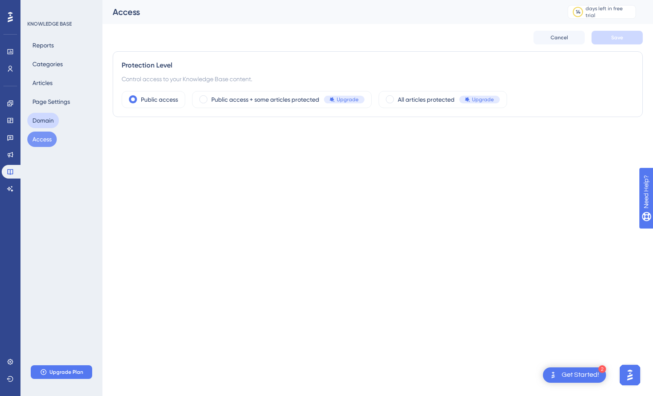
click at [53, 119] on button "Domain" at bounding box center [43, 120] width 32 height 15
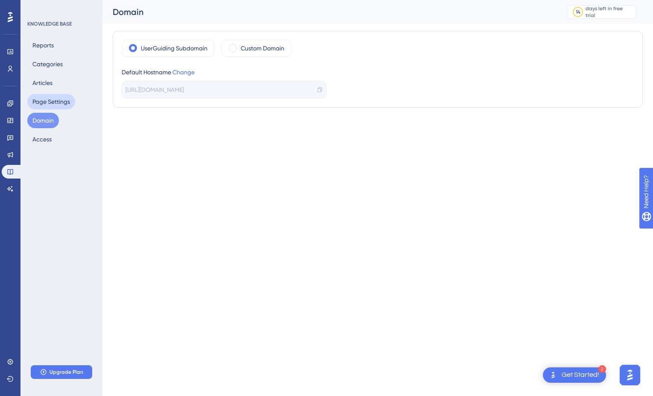
click at [52, 97] on button "Page Settings" at bounding box center [51, 101] width 48 height 15
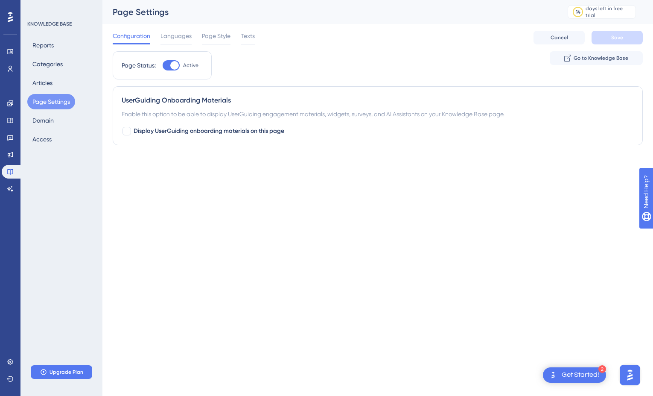
click at [182, 179] on html "2 Get Started! Performance Users Engagement Widgets Feedback Product Updates Kn…" at bounding box center [326, 89] width 653 height 179
click at [38, 205] on div "KNOWLEDGE BASE Reports Categories Articles Page Settings Domain Access Upgrade …" at bounding box center [62, 198] width 82 height 396
click at [19, 147] on div "Performance Users Engagement Widgets Feedback Product Updates Knowledge Base AI…" at bounding box center [10, 198] width 21 height 396
click at [16, 153] on link at bounding box center [10, 155] width 17 height 14
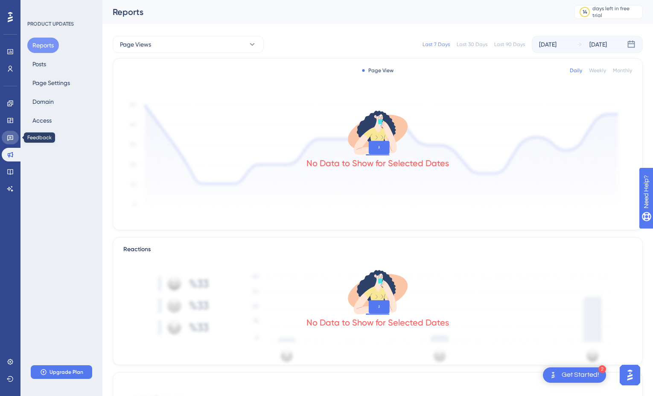
click at [14, 136] on link at bounding box center [10, 138] width 17 height 14
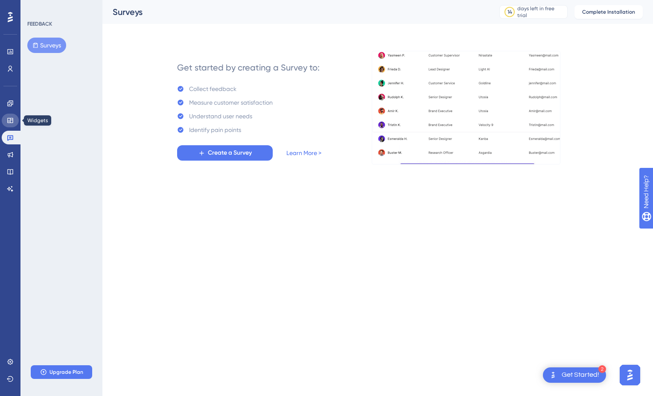
click at [14, 123] on link at bounding box center [10, 121] width 17 height 14
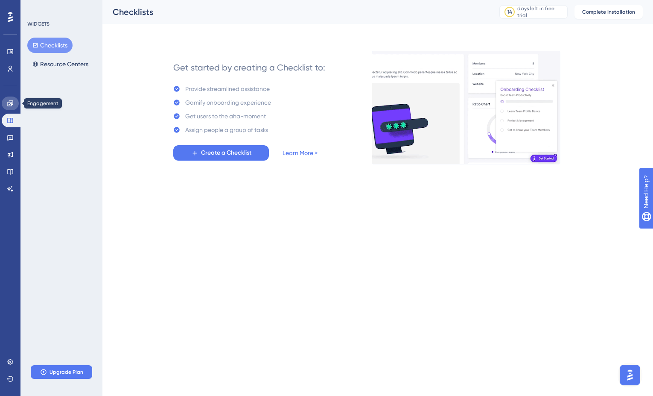
click at [14, 105] on link at bounding box center [10, 104] width 17 height 14
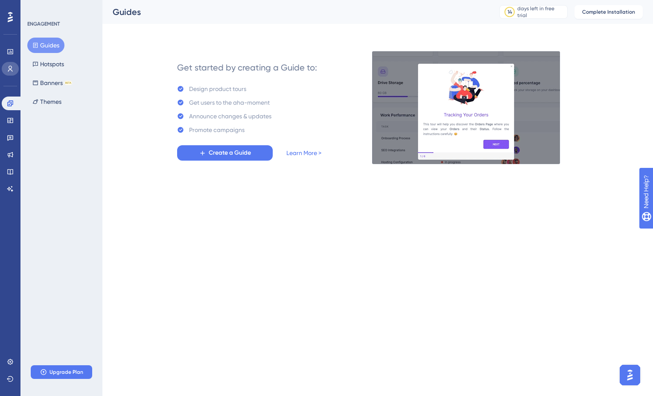
click at [15, 74] on link at bounding box center [10, 69] width 17 height 14
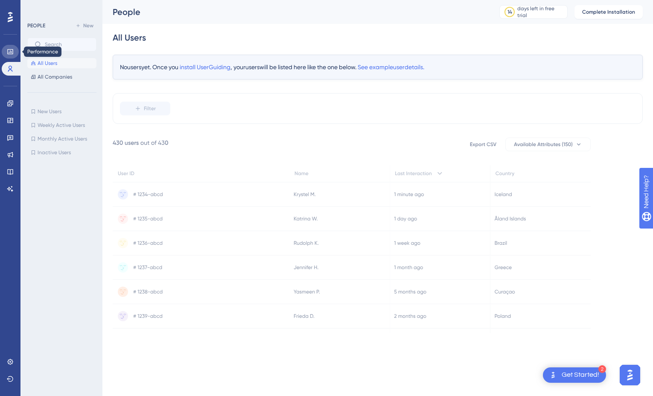
click at [12, 49] on icon at bounding box center [10, 51] width 6 height 5
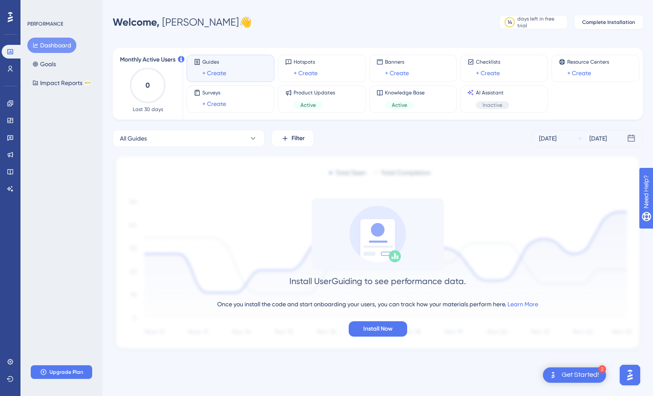
click at [224, 158] on img at bounding box center [378, 253] width 530 height 199
click at [356, 327] on button "Install Now" at bounding box center [378, 328] width 59 height 15
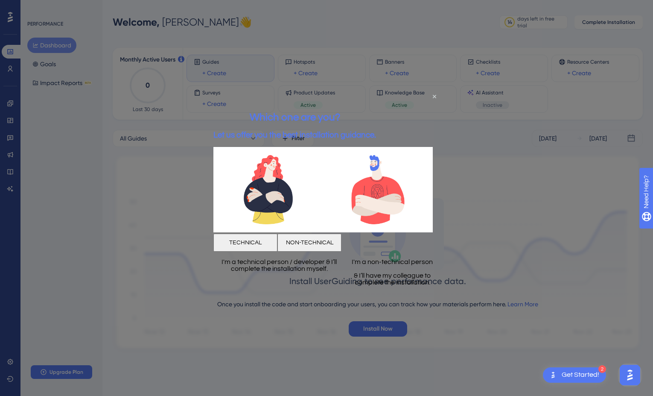
click at [278, 239] on button "TECHNICAL" at bounding box center [246, 243] width 64 height 18
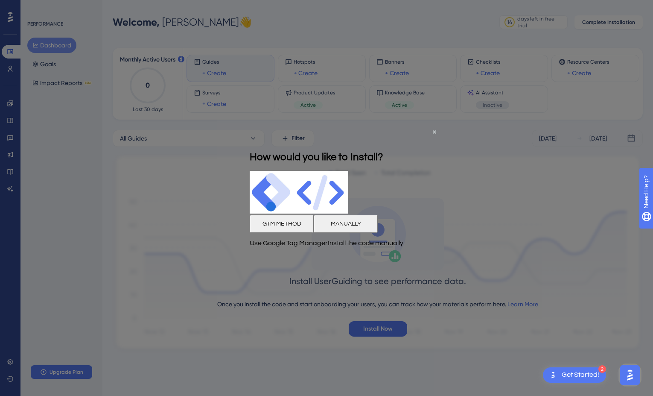
click at [287, 229] on button "GTM METHOD" at bounding box center [282, 223] width 64 height 18
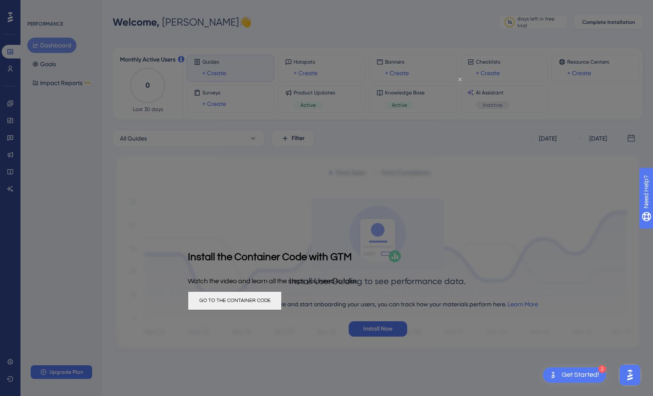
click at [461, 78] on icon "Close Preview" at bounding box center [460, 79] width 3 height 3
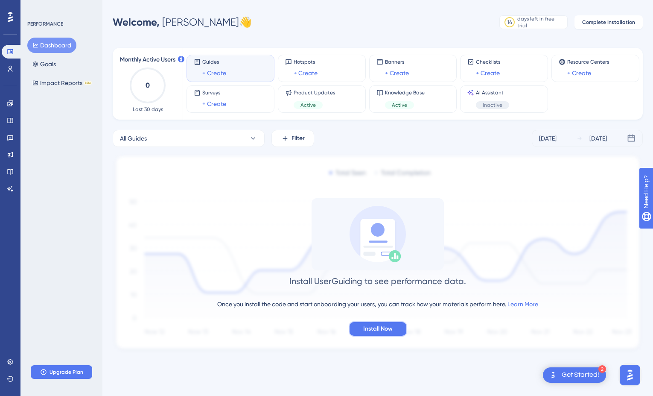
click at [367, 330] on span "Install Now" at bounding box center [377, 329] width 29 height 10
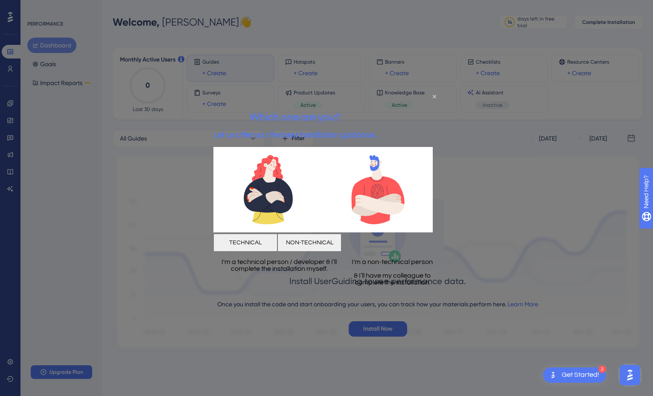
click at [342, 238] on button "NON-TECHNICAL" at bounding box center [310, 243] width 64 height 18
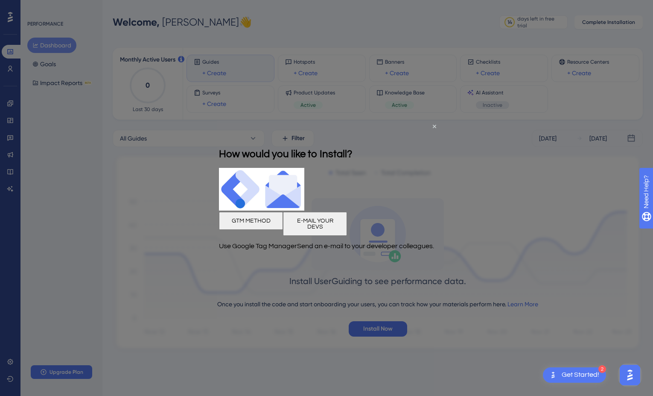
click at [347, 226] on button "E-MAIL YOUR DEVS" at bounding box center [315, 223] width 64 height 24
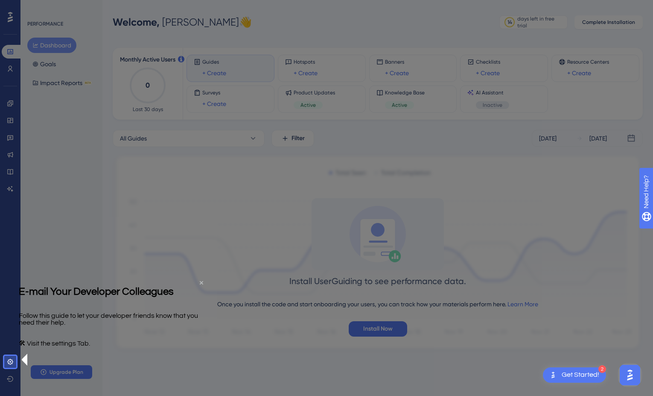
click at [200, 284] on icon "Close Preview" at bounding box center [201, 282] width 3 height 3
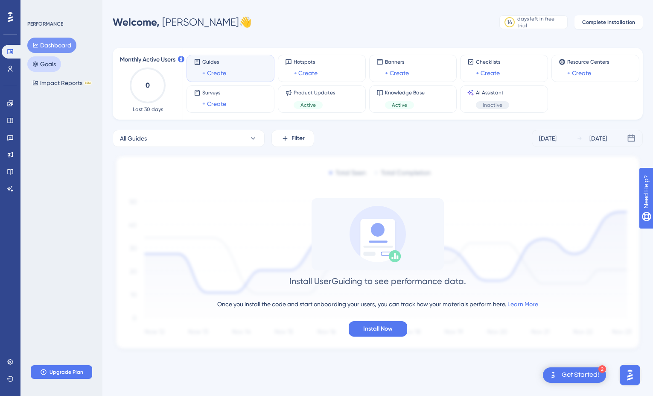
click at [58, 59] on button "Goals" at bounding box center [44, 63] width 34 height 15
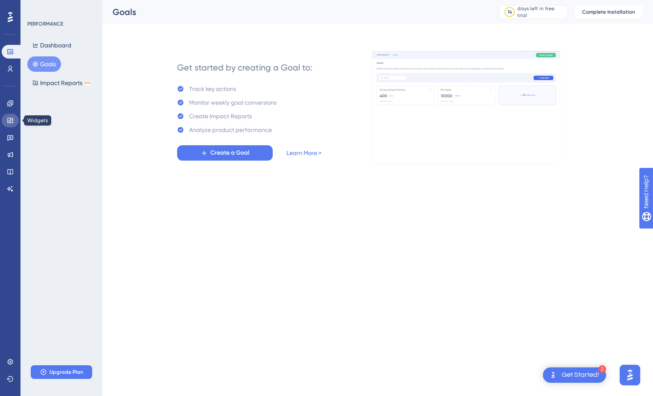
click at [14, 121] on link at bounding box center [10, 121] width 17 height 14
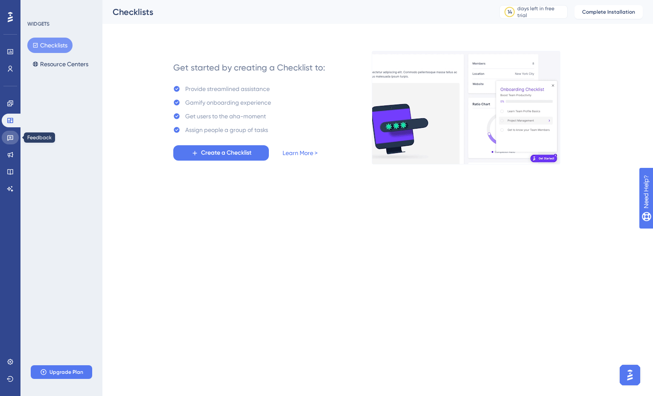
click at [14, 143] on link at bounding box center [10, 138] width 17 height 14
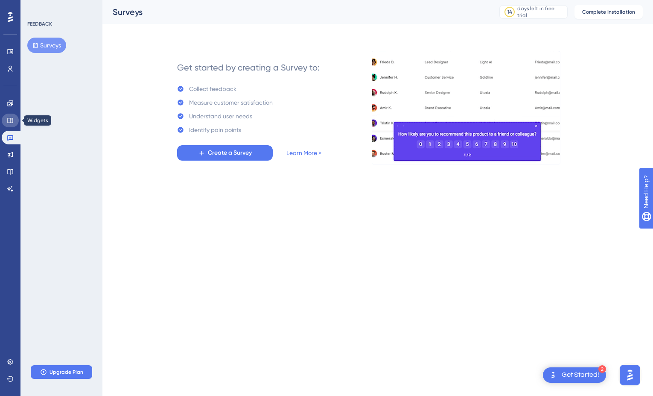
click at [12, 123] on icon at bounding box center [10, 120] width 7 height 7
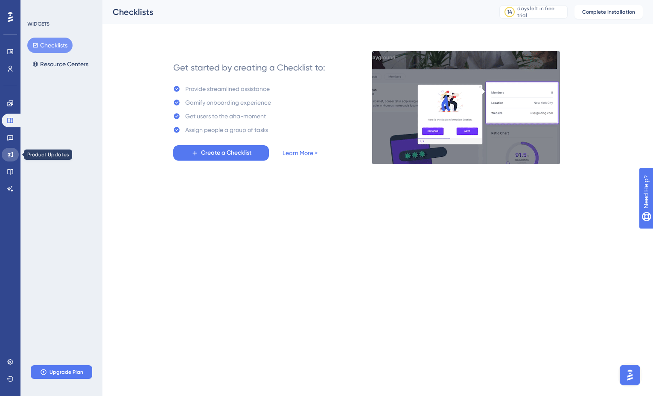
click at [12, 155] on icon at bounding box center [10, 154] width 7 height 7
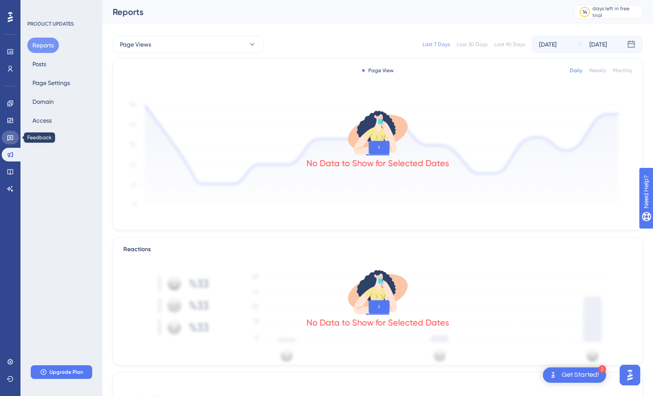
click at [11, 140] on icon at bounding box center [10, 137] width 7 height 7
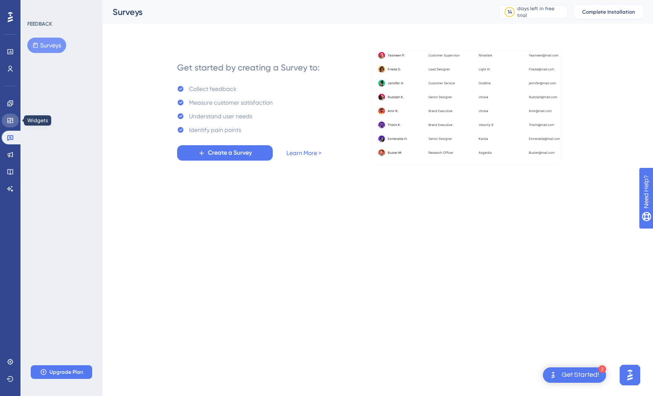
click at [10, 119] on icon at bounding box center [10, 120] width 6 height 5
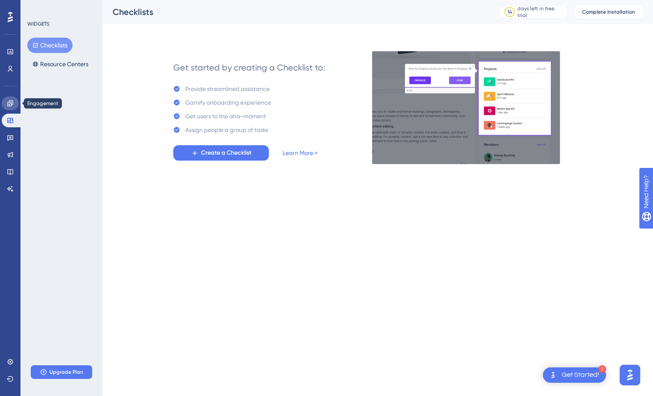
click at [9, 104] on icon at bounding box center [10, 103] width 6 height 6
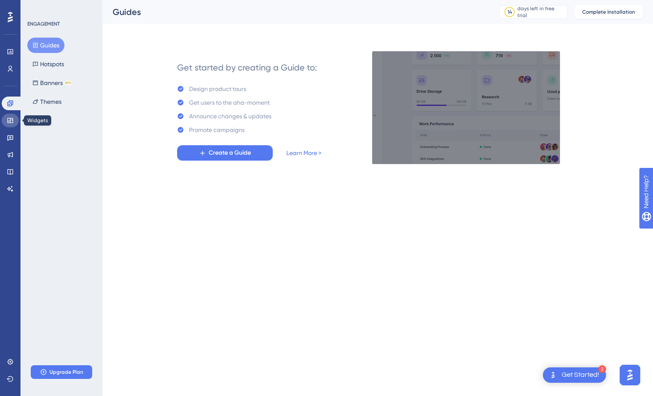
click at [9, 114] on link at bounding box center [10, 121] width 17 height 14
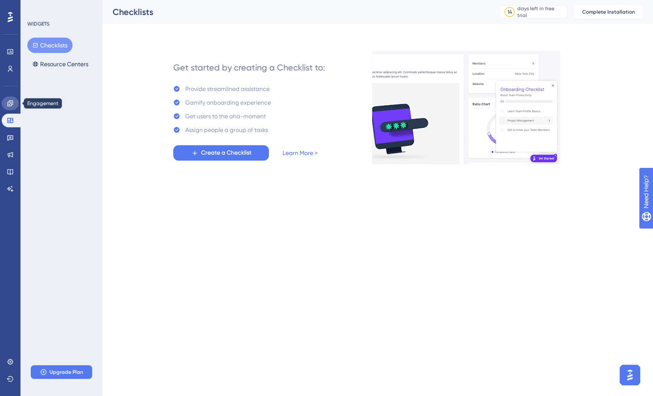
click at [4, 99] on link at bounding box center [10, 104] width 17 height 14
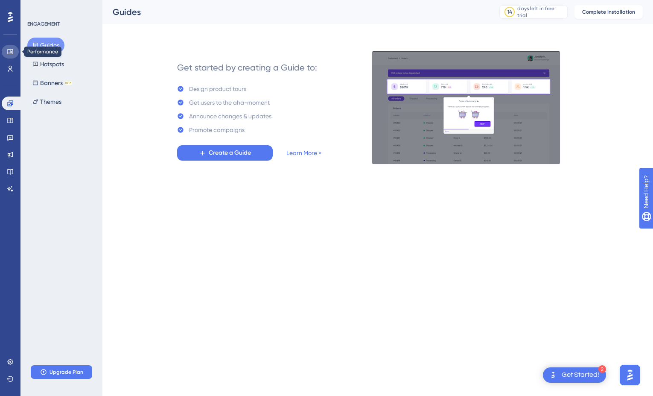
click at [14, 54] on link at bounding box center [10, 52] width 17 height 14
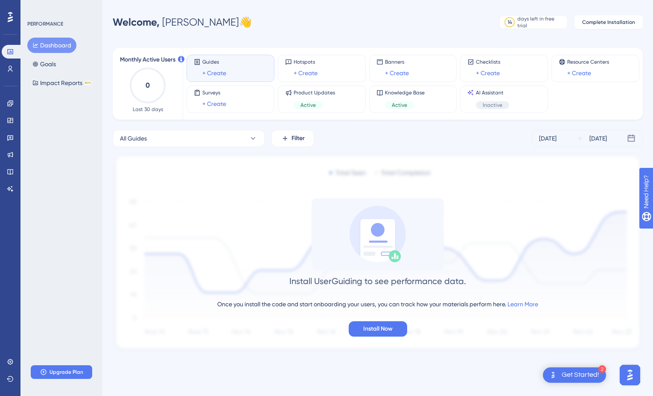
drag, startPoint x: 217, startPoint y: 106, endPoint x: 305, endPoint y: 258, distance: 175.7
click at [217, 106] on link "+ Create" at bounding box center [214, 104] width 24 height 10
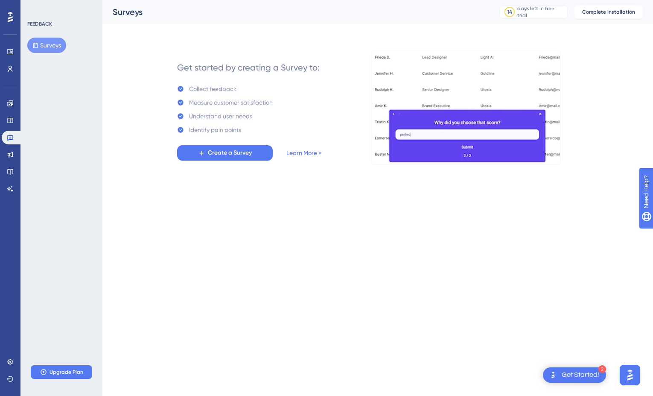
click at [242, 161] on div "Get started by creating a Survey to: Collect feedback Measure customer satisfac…" at bounding box center [250, 107] width 212 height 113
click at [242, 155] on span "Create a Survey" at bounding box center [230, 153] width 44 height 10
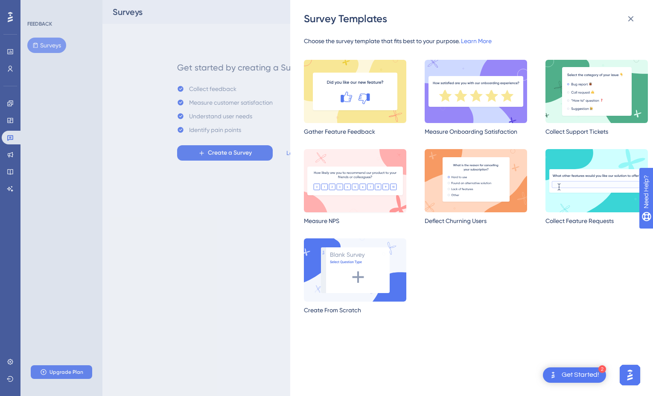
click at [327, 198] on img at bounding box center [355, 180] width 103 height 63
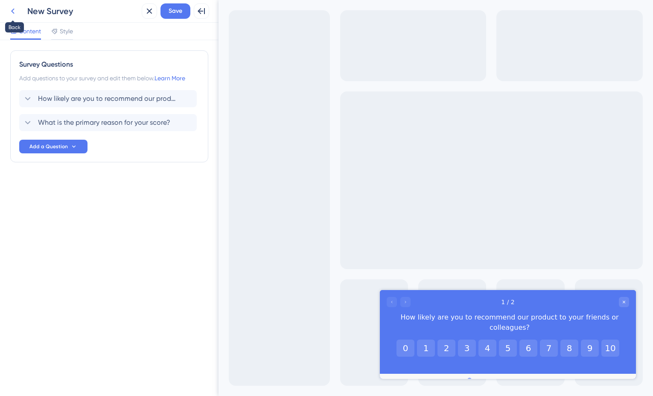
click at [15, 16] on button at bounding box center [12, 10] width 15 height 15
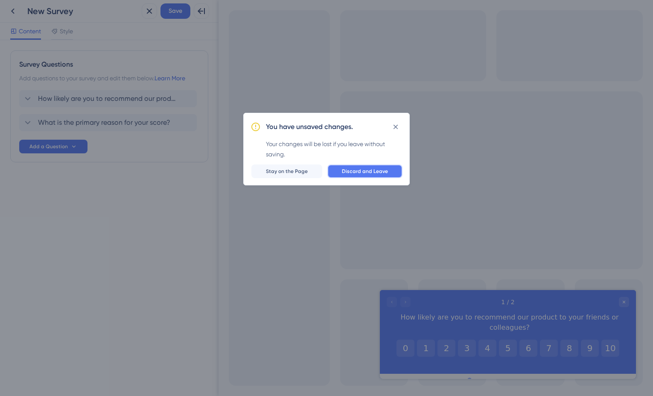
click at [350, 174] on span "Discard and Leave" at bounding box center [365, 171] width 46 height 7
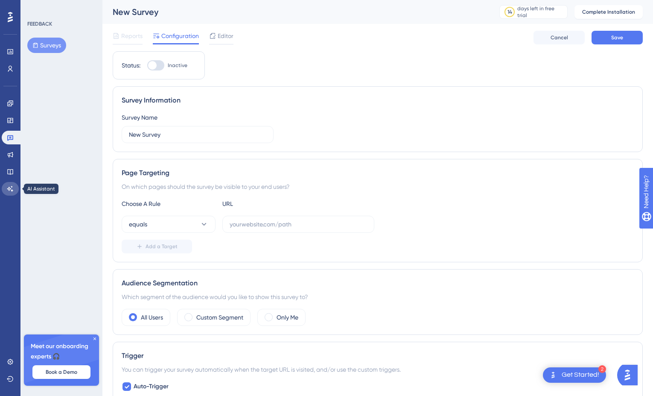
click at [12, 183] on link at bounding box center [10, 189] width 17 height 14
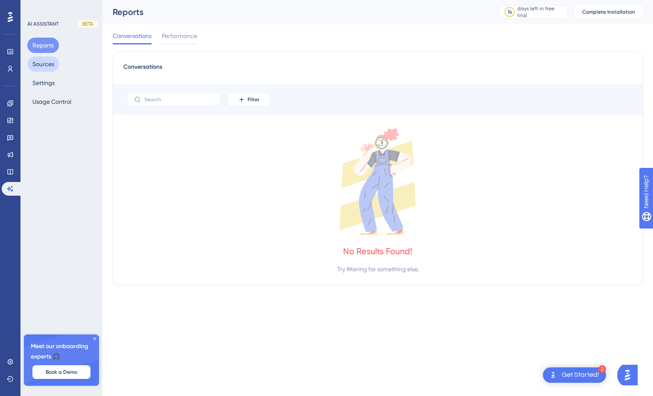
click at [52, 57] on button "Sources" at bounding box center [43, 63] width 32 height 15
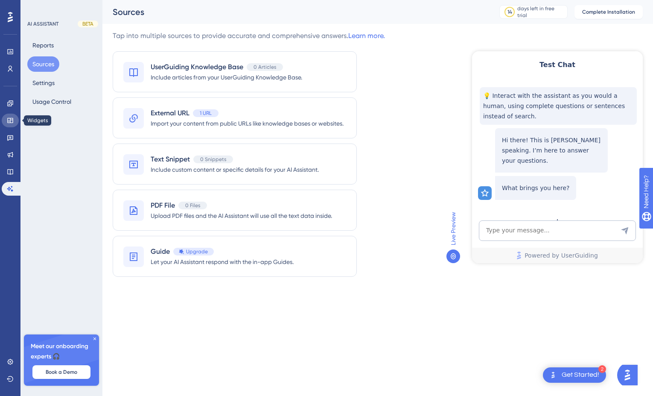
click at [12, 116] on link at bounding box center [10, 121] width 17 height 14
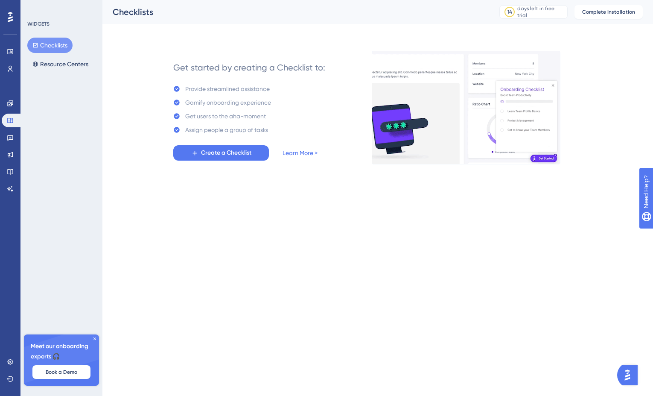
click at [12, 95] on div "Engagement Widgets Feedback Product Updates Knowledge Base AI Assistant" at bounding box center [10, 136] width 17 height 120
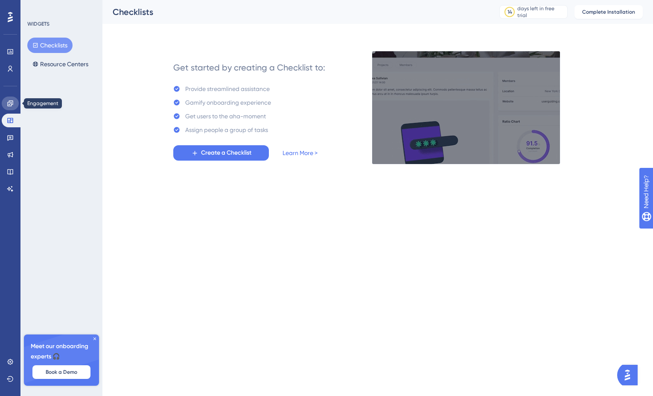
click at [13, 103] on link at bounding box center [10, 104] width 17 height 14
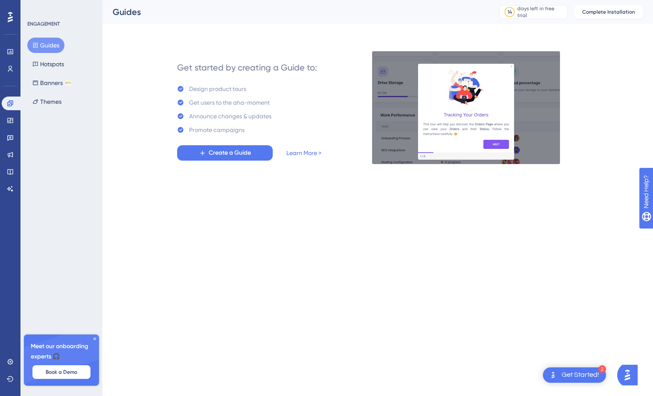
click at [111, 118] on div "Performance Users Engagement Widgets Feedback Product Updates Knowledge Base AI…" at bounding box center [378, 89] width 551 height 178
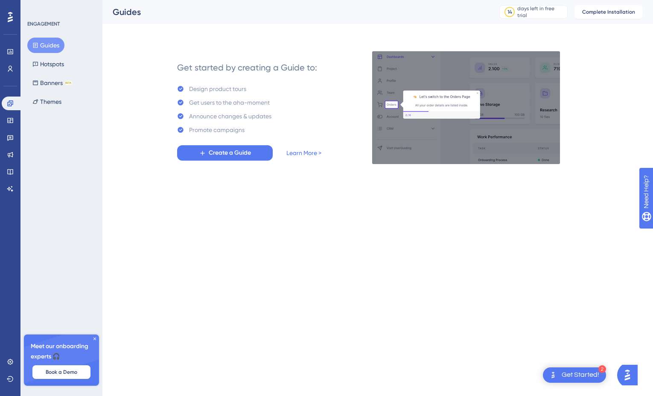
click at [107, 163] on div "Performance Users Engagement Widgets Feedback Product Updates Knowledge Base AI…" at bounding box center [378, 89] width 551 height 178
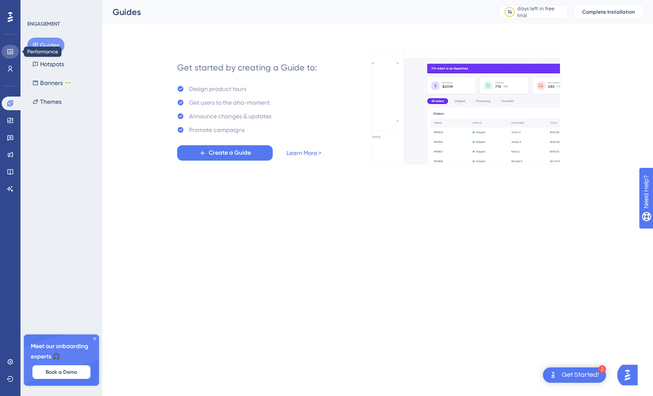
click at [7, 53] on icon at bounding box center [10, 51] width 7 height 7
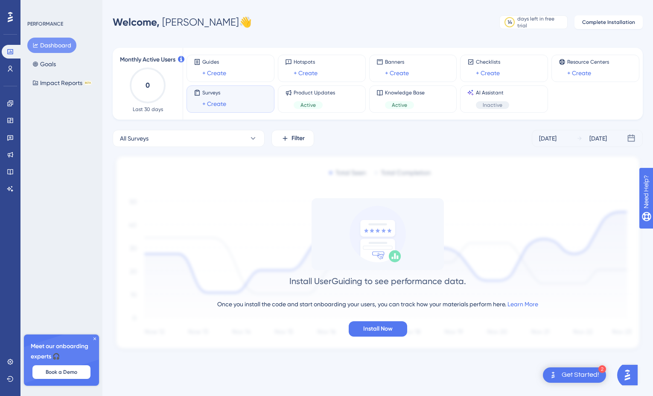
click at [95, 339] on icon at bounding box center [94, 338] width 5 height 5
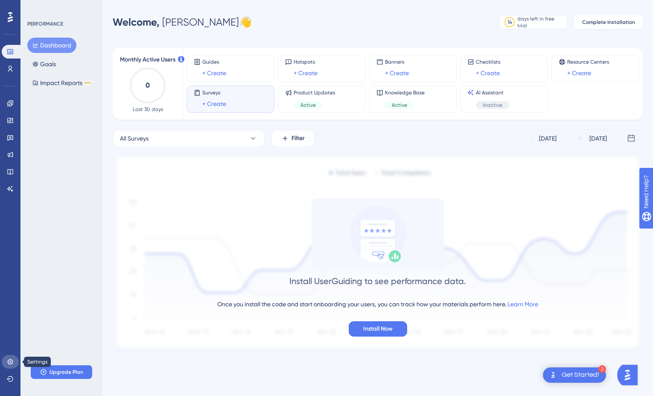
click at [7, 363] on icon at bounding box center [10, 361] width 7 height 7
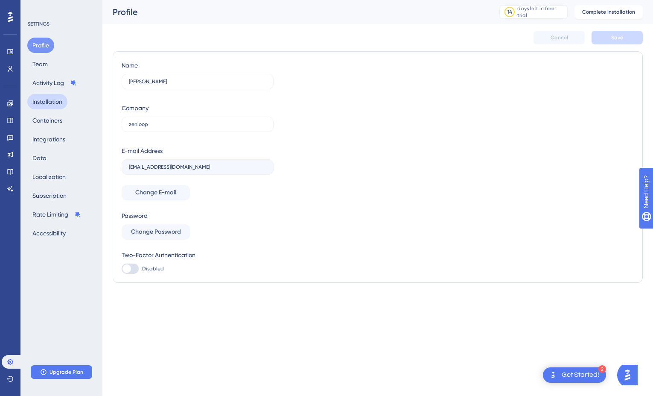
click at [52, 86] on button "Activity Log" at bounding box center [54, 82] width 55 height 15
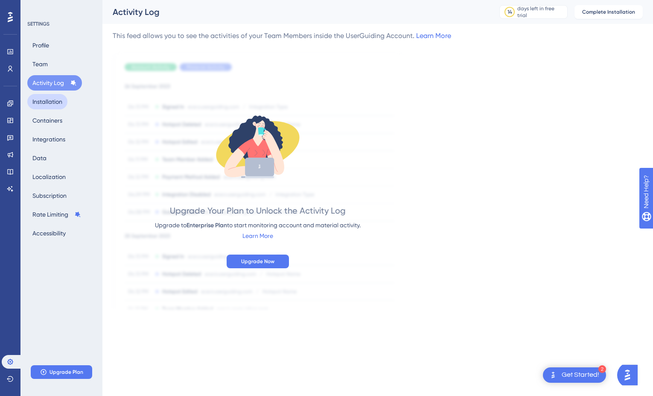
click at [51, 99] on button "Installation" at bounding box center [47, 101] width 40 height 15
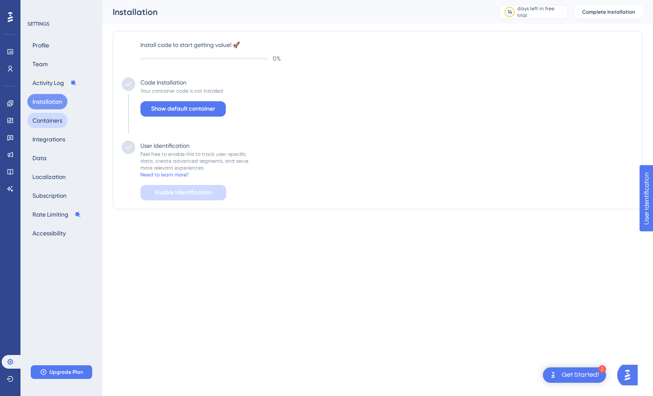
click at [53, 120] on button "Containers" at bounding box center [47, 120] width 40 height 15
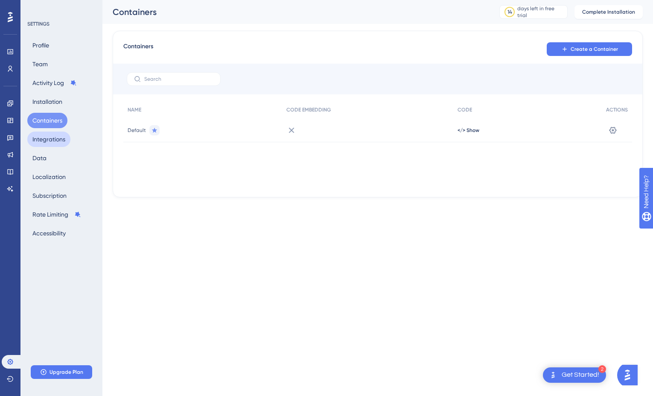
click at [53, 143] on button "Integrations" at bounding box center [48, 139] width 43 height 15
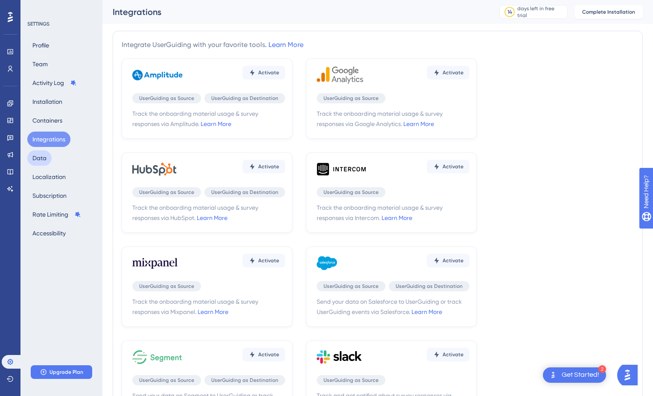
click at [47, 156] on button "Data" at bounding box center [39, 157] width 24 height 15
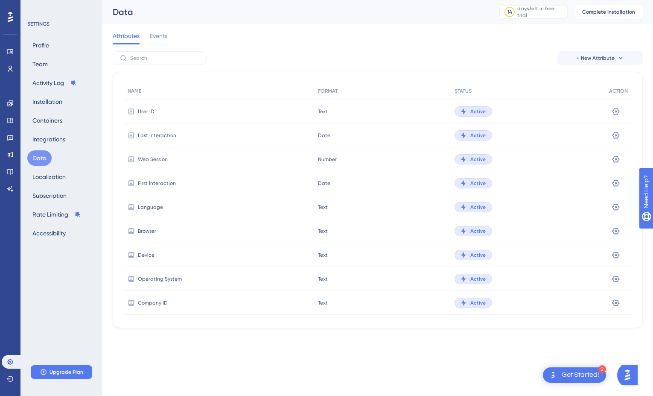
click at [44, 186] on div "Profile Team Activity Log Installation Containers Integrations Data Localizatio…" at bounding box center [61, 139] width 69 height 203
click at [42, 152] on button "Data" at bounding box center [39, 157] width 24 height 15
click at [45, 136] on button "Integrations" at bounding box center [48, 139] width 43 height 15
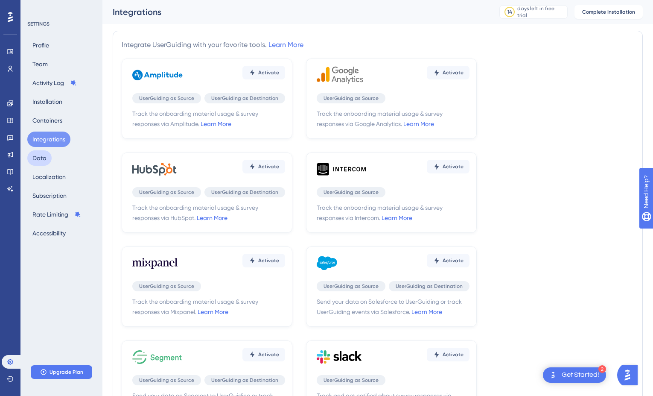
click at [41, 157] on button "Data" at bounding box center [39, 157] width 24 height 15
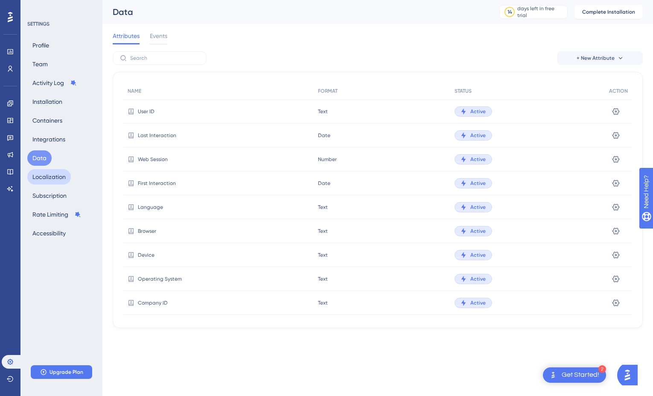
click at [41, 180] on button "Localization" at bounding box center [49, 176] width 44 height 15
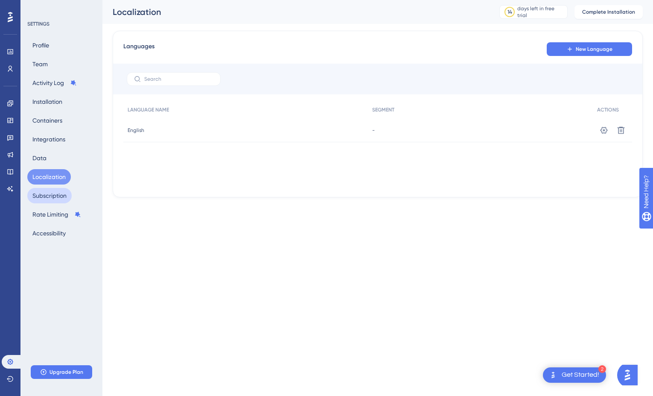
click at [42, 193] on button "Subscription" at bounding box center [49, 195] width 44 height 15
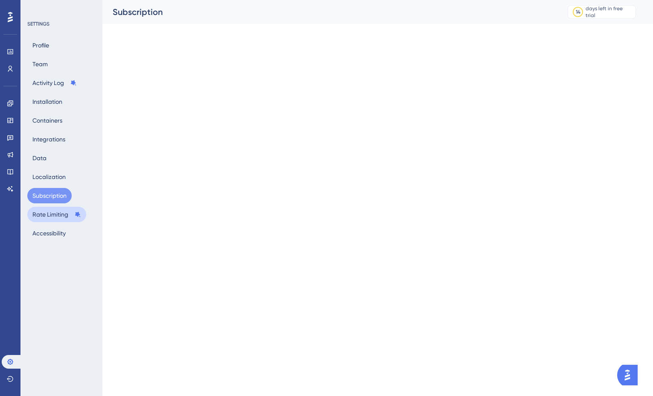
click at [44, 212] on button "Rate Limiting" at bounding box center [56, 214] width 59 height 15
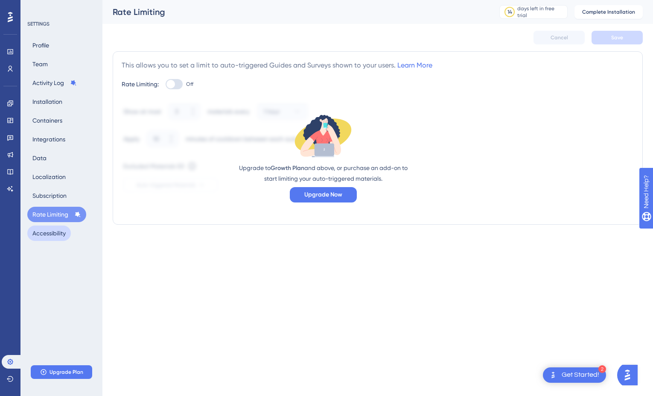
click at [47, 237] on button "Accessibility" at bounding box center [49, 233] width 44 height 15
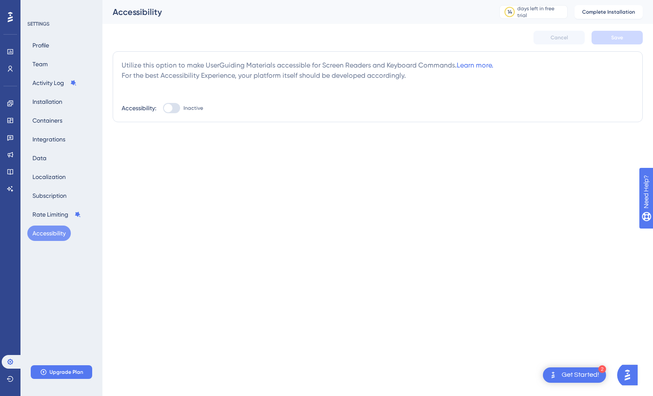
click at [46, 224] on div "Profile Team Activity Log Installation Containers Integrations Data Localizatio…" at bounding box center [61, 139] width 69 height 203
click at [46, 215] on button "Rate Limiting" at bounding box center [56, 214] width 59 height 15
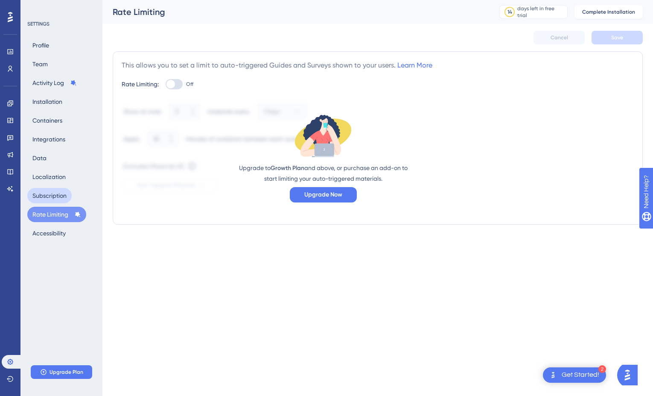
click at [47, 198] on button "Subscription" at bounding box center [49, 195] width 44 height 15
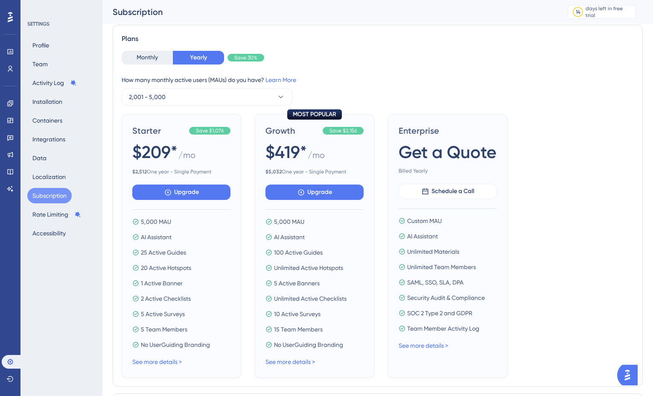
scroll to position [58, 0]
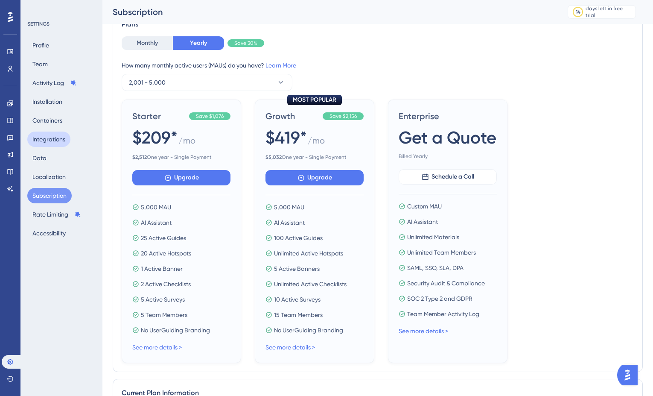
click at [54, 137] on button "Integrations" at bounding box center [48, 139] width 43 height 15
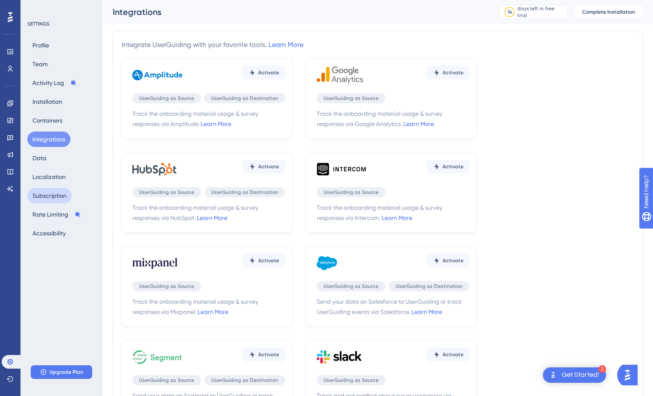
click at [49, 195] on button "Subscription" at bounding box center [49, 195] width 44 height 15
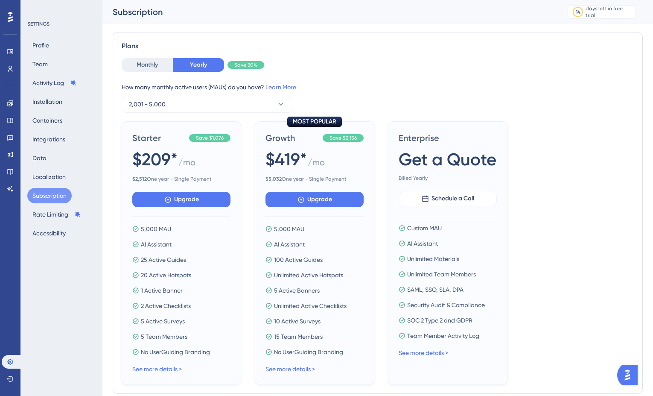
scroll to position [38, 0]
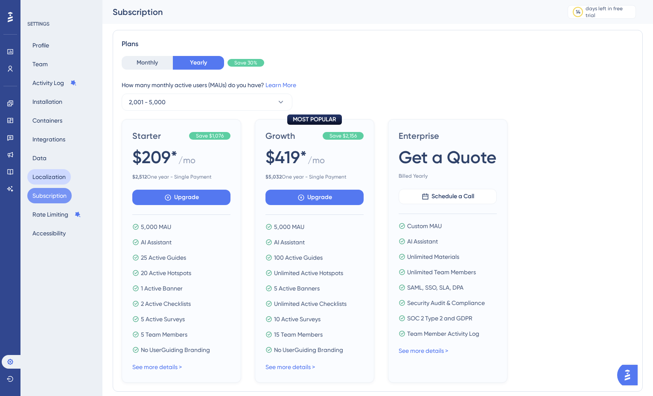
click at [65, 172] on button "Localization" at bounding box center [49, 176] width 44 height 15
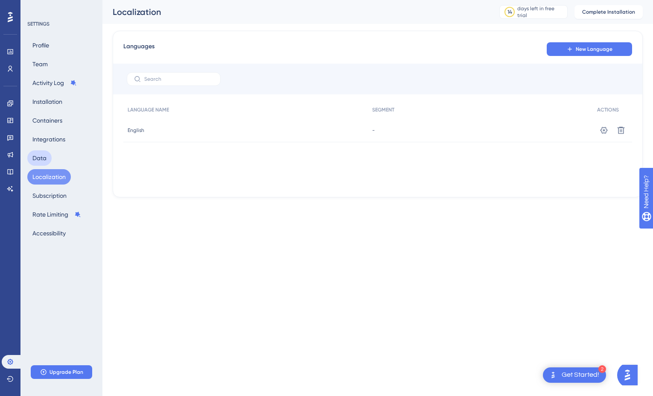
click at [40, 160] on button "Data" at bounding box center [39, 157] width 24 height 15
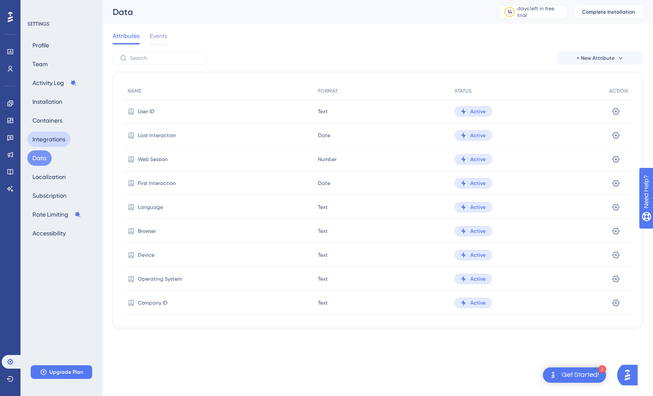
click at [53, 132] on button "Integrations" at bounding box center [48, 139] width 43 height 15
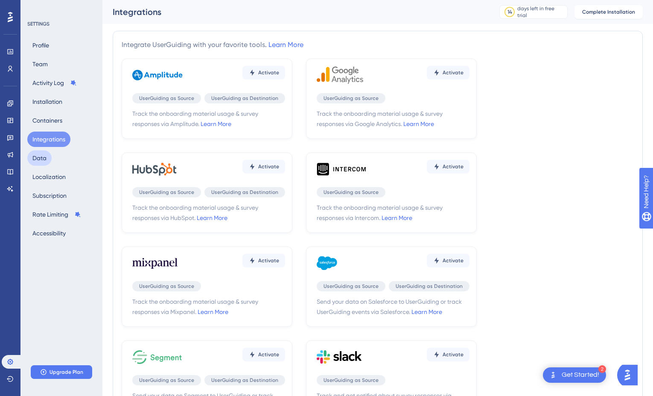
click at [43, 155] on button "Data" at bounding box center [39, 157] width 24 height 15
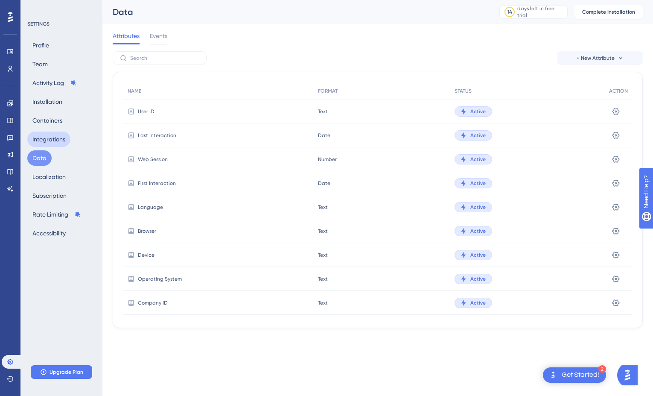
click at [48, 137] on button "Integrations" at bounding box center [48, 139] width 43 height 15
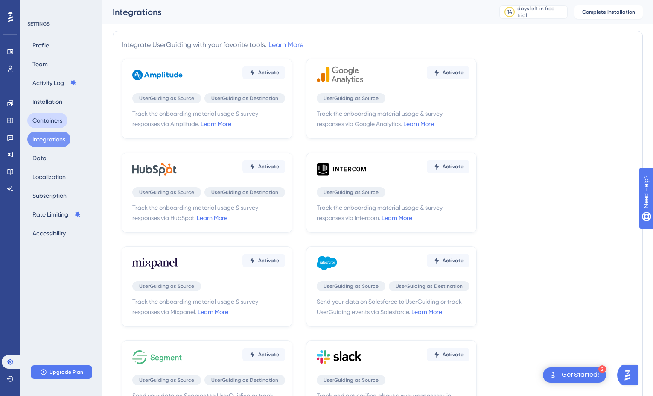
click at [52, 118] on button "Containers" at bounding box center [47, 120] width 40 height 15
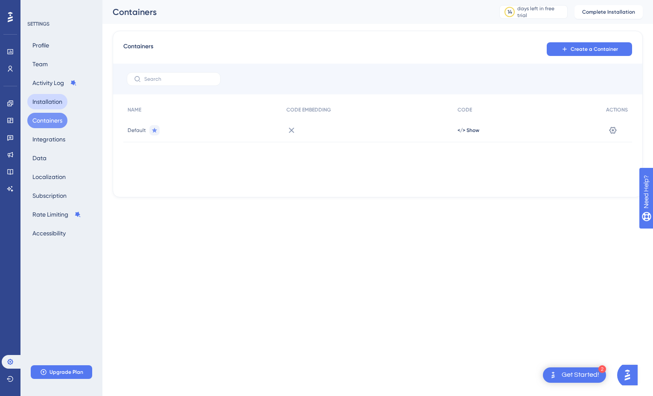
click at [52, 103] on button "Installation" at bounding box center [47, 101] width 40 height 15
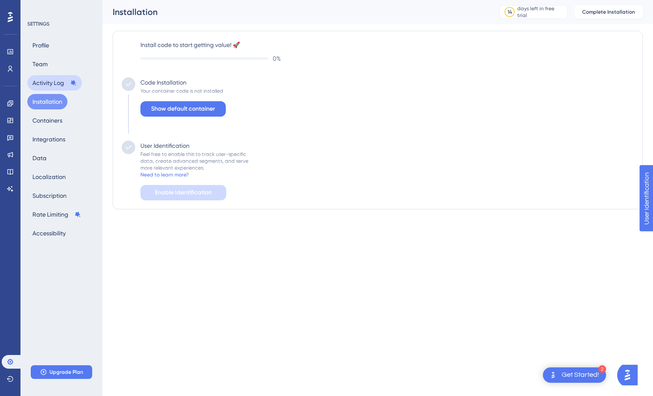
click at [50, 83] on button "Activity Log" at bounding box center [54, 82] width 55 height 15
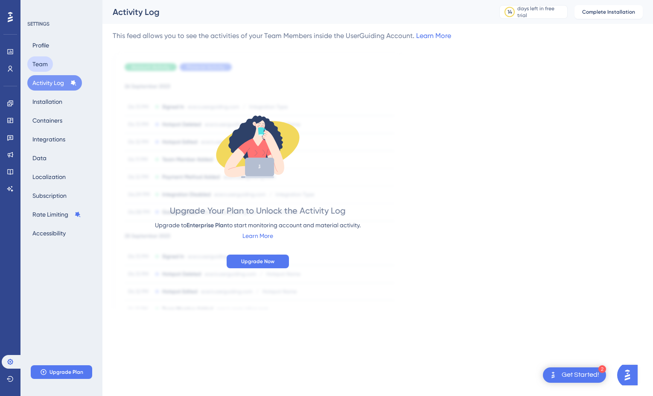
click at [44, 68] on button "Team" at bounding box center [40, 63] width 26 height 15
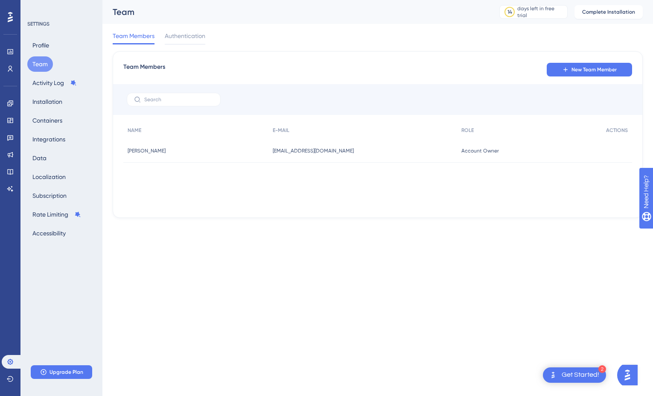
click at [44, 55] on div "Profile Team Activity Log Installation Containers Integrations Data Localizatio…" at bounding box center [61, 139] width 69 height 203
click at [44, 49] on button "Profile" at bounding box center [40, 45] width 27 height 15
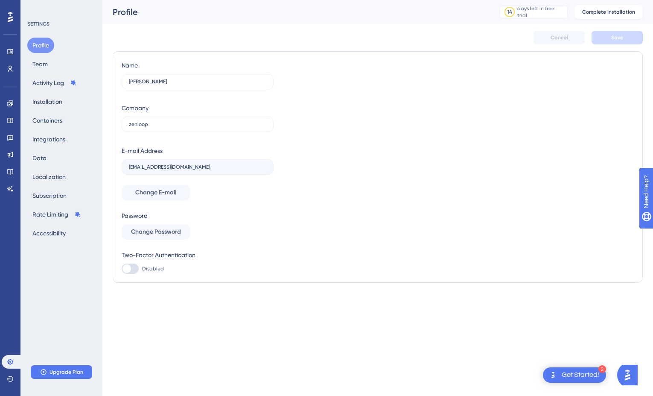
click at [78, 249] on div "SETTINGS Profile Team Activity Log Installation Containers Integrations Data Lo…" at bounding box center [62, 198] width 82 height 396
click at [14, 105] on link at bounding box center [10, 104] width 17 height 14
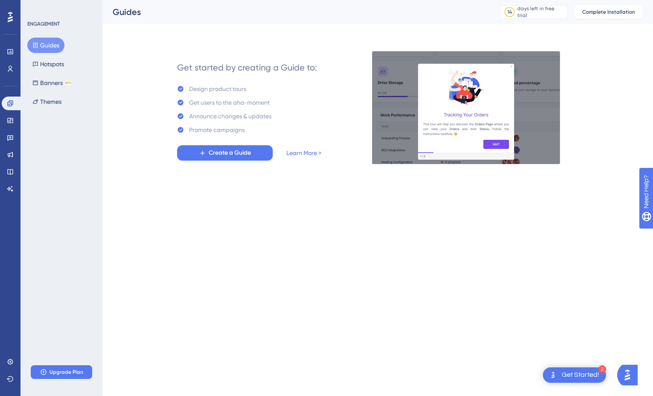
click at [120, 164] on div "Performance Users Engagement Widgets Feedback Product Updates Knowledge Base AI…" at bounding box center [378, 89] width 551 height 178
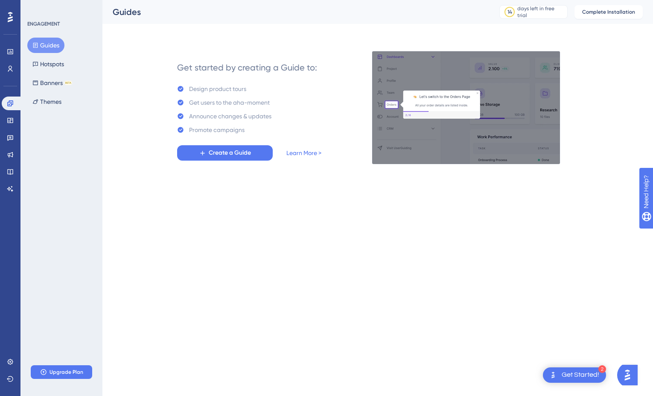
click at [144, 191] on html "2 Get Started! Performance Users Engagement Widgets Feedback Product Updates Kn…" at bounding box center [326, 95] width 653 height 191
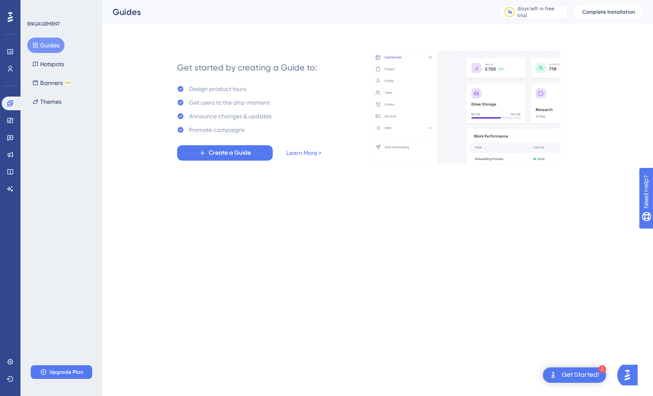
click at [167, 191] on html "2 Get Started! Performance Users Engagement Widgets Feedback Product Updates Kn…" at bounding box center [326, 95] width 653 height 191
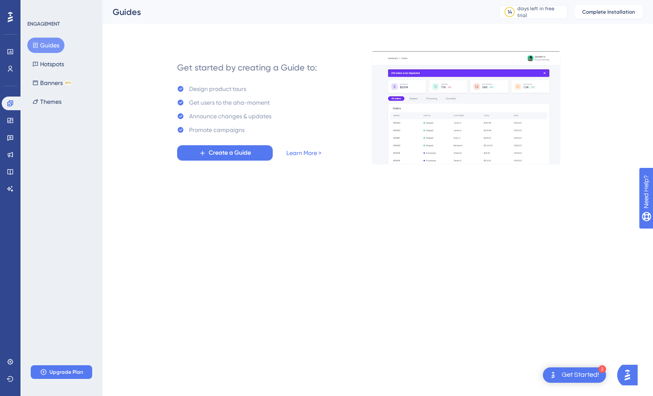
click at [181, 191] on html "2 Get Started! Performance Users Engagement Widgets Feedback Product Updates Kn…" at bounding box center [326, 95] width 653 height 191
